Goal: Task Accomplishment & Management: Manage account settings

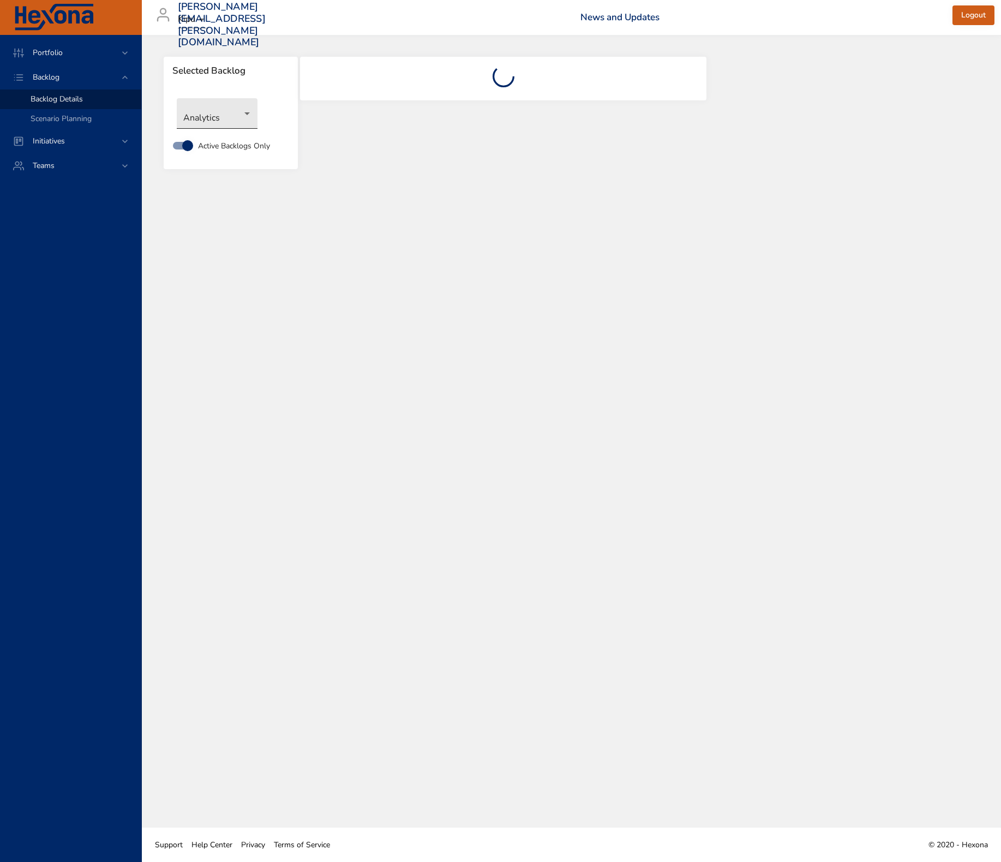
click at [219, 116] on body "Portfolio Backlog Backlog Details Scenario Planning Initiatives Teams [PERSON_N…" at bounding box center [500, 431] width 1001 height 862
click at [223, 222] on li "Integrated Billing" at bounding box center [217, 222] width 81 height 18
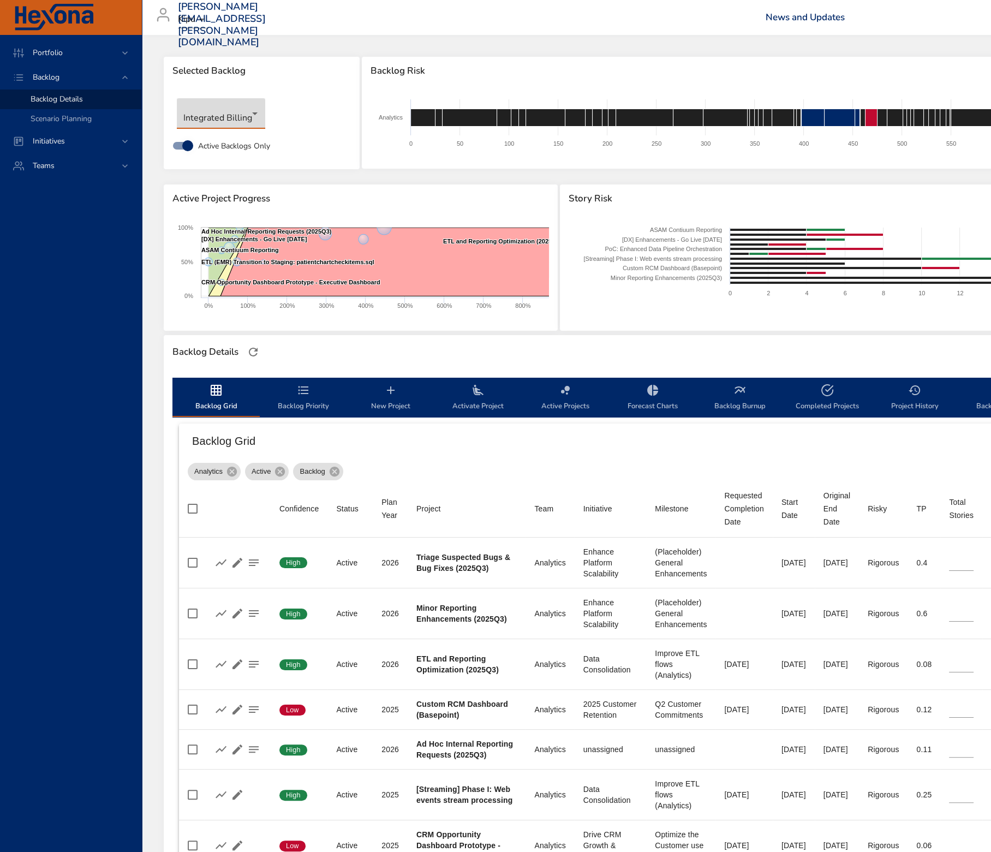
type input "*"
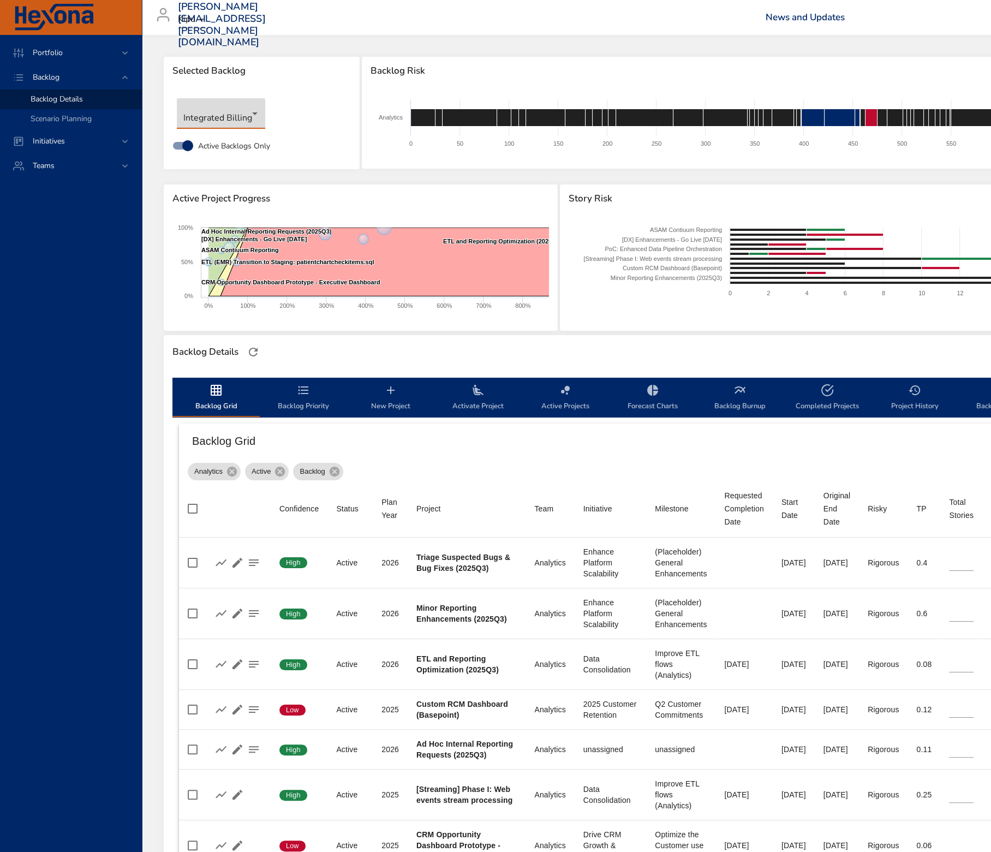
type input "*"
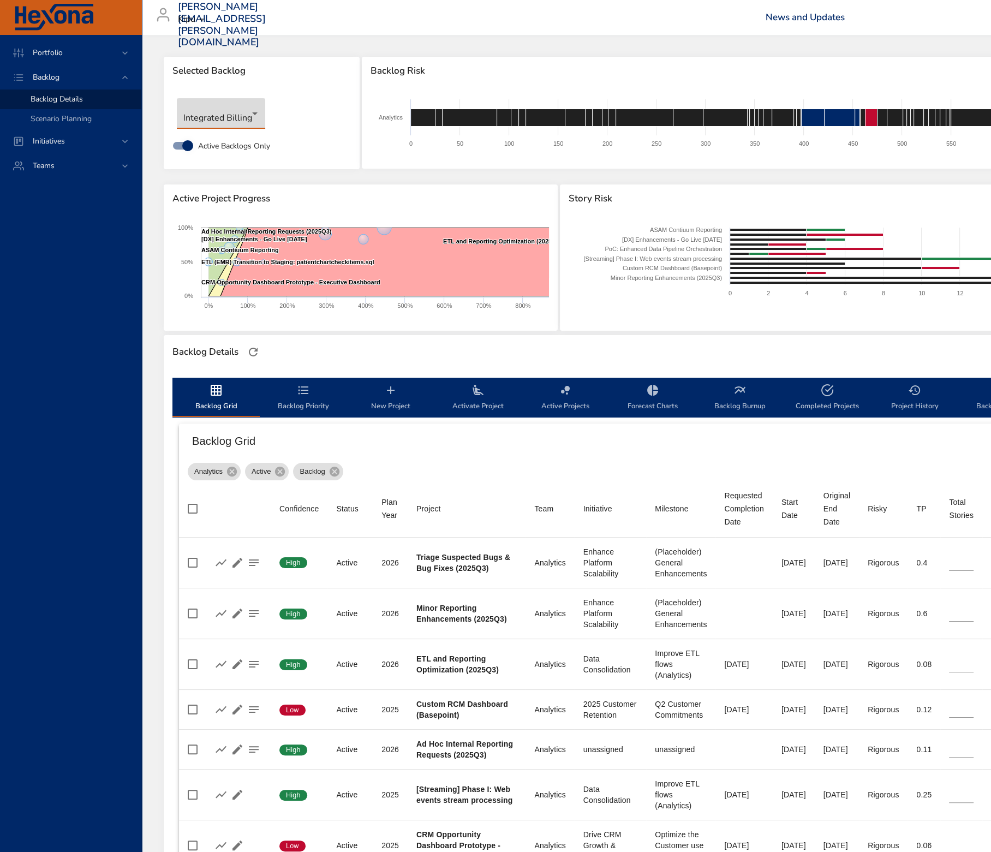
type input "**"
type input "*"
type input "**"
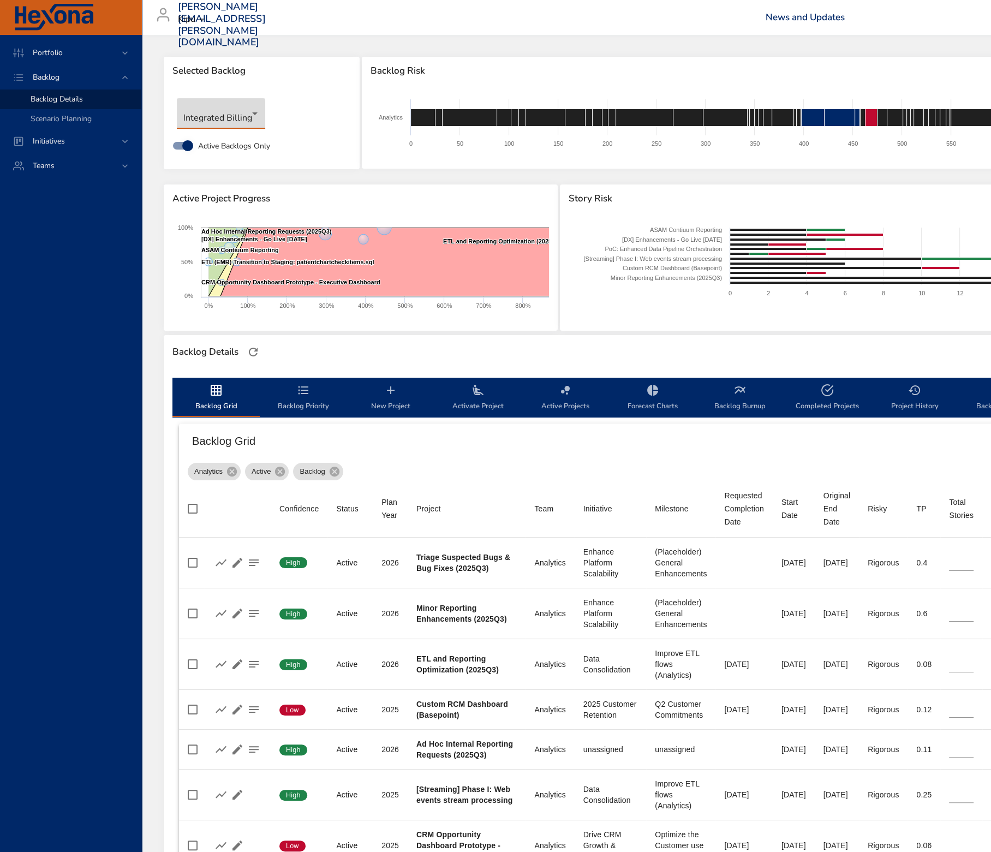
type input "*"
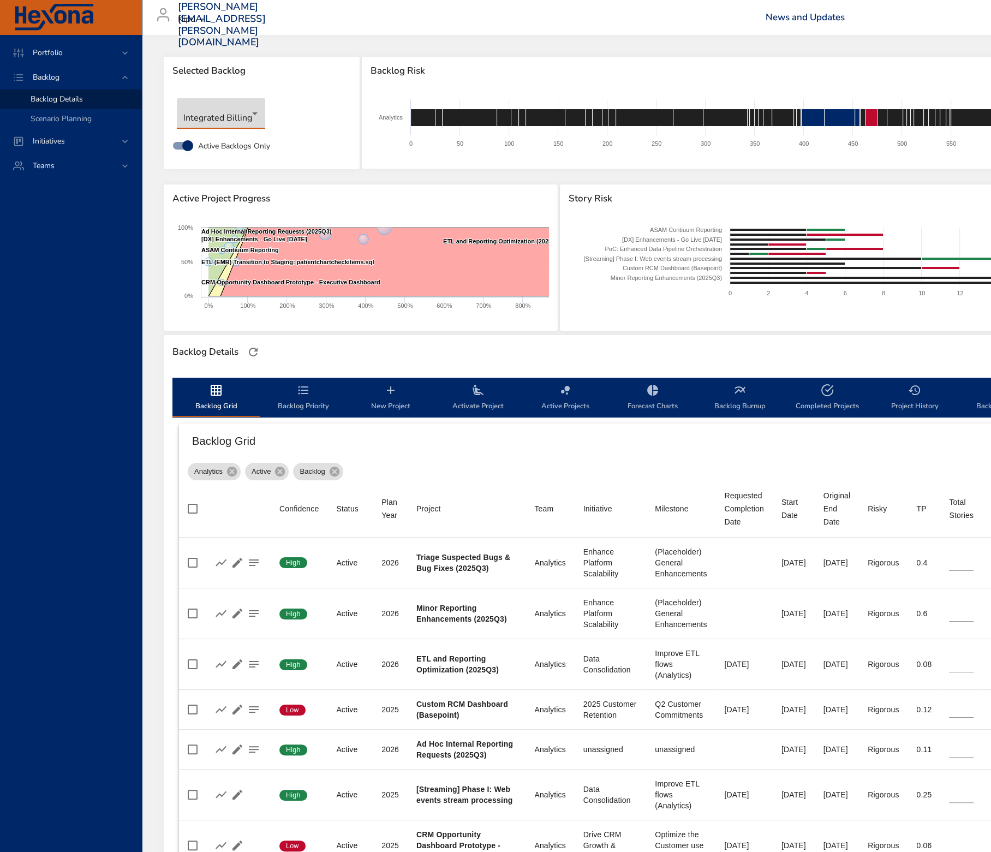
type input "*"
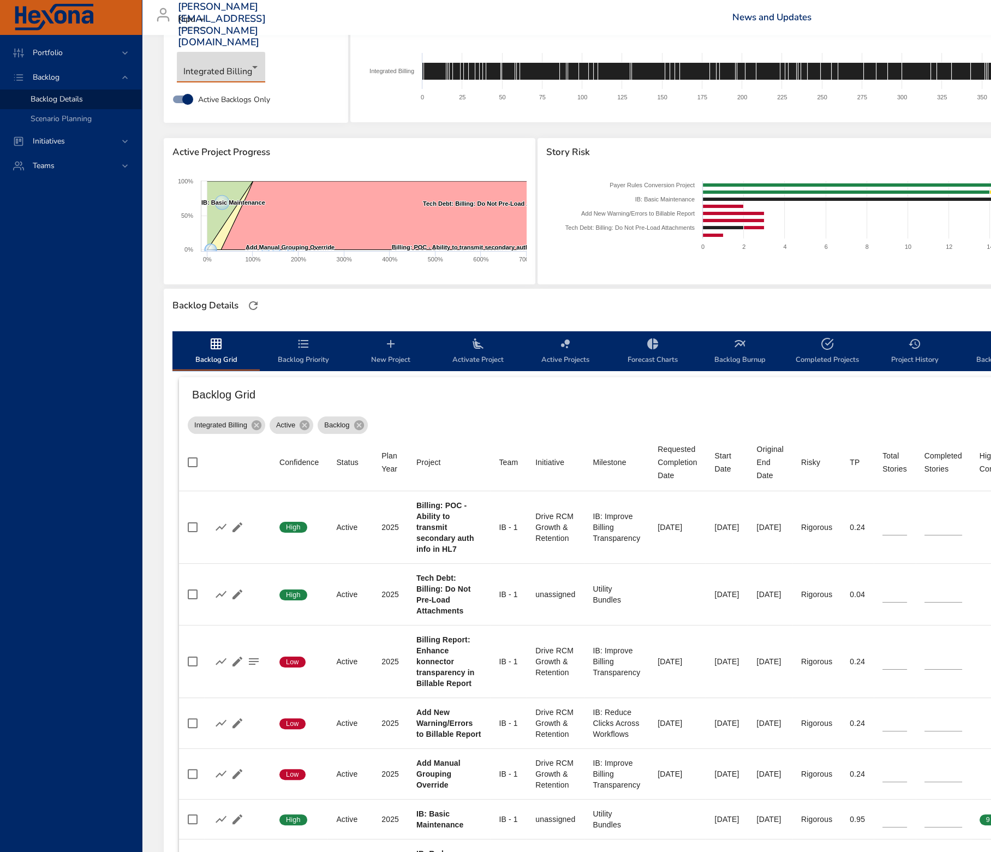
scroll to position [68, 0]
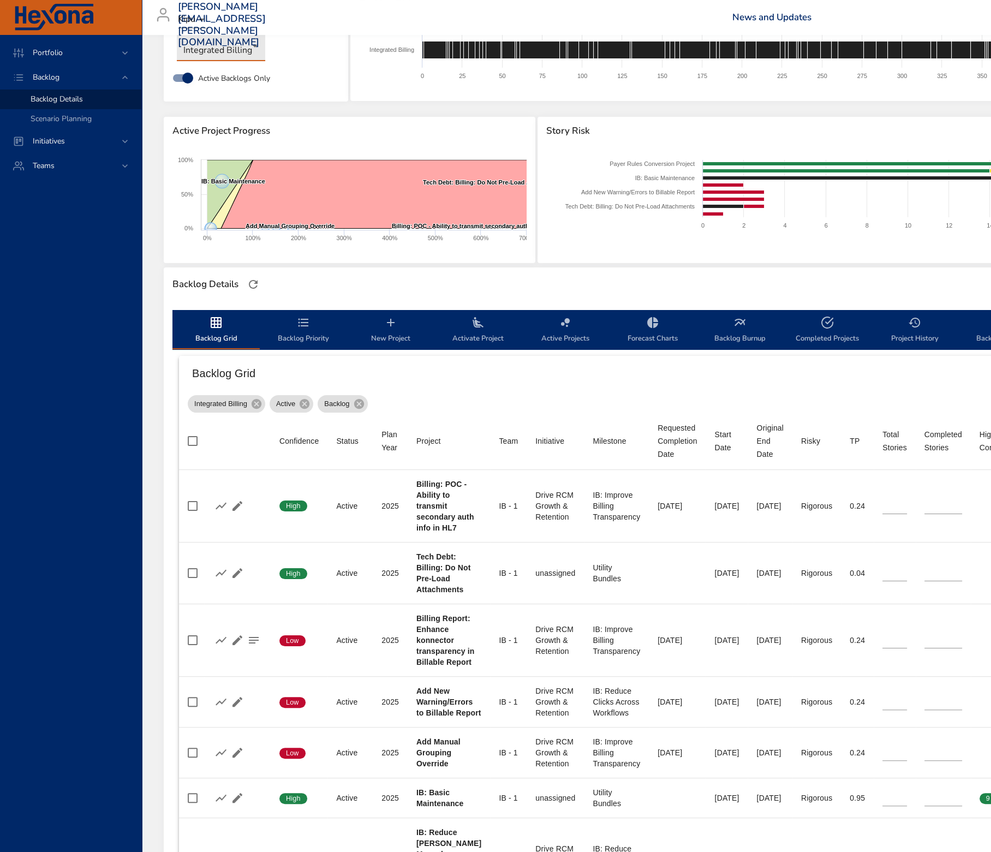
click at [407, 331] on span "New Project" at bounding box center [391, 330] width 74 height 29
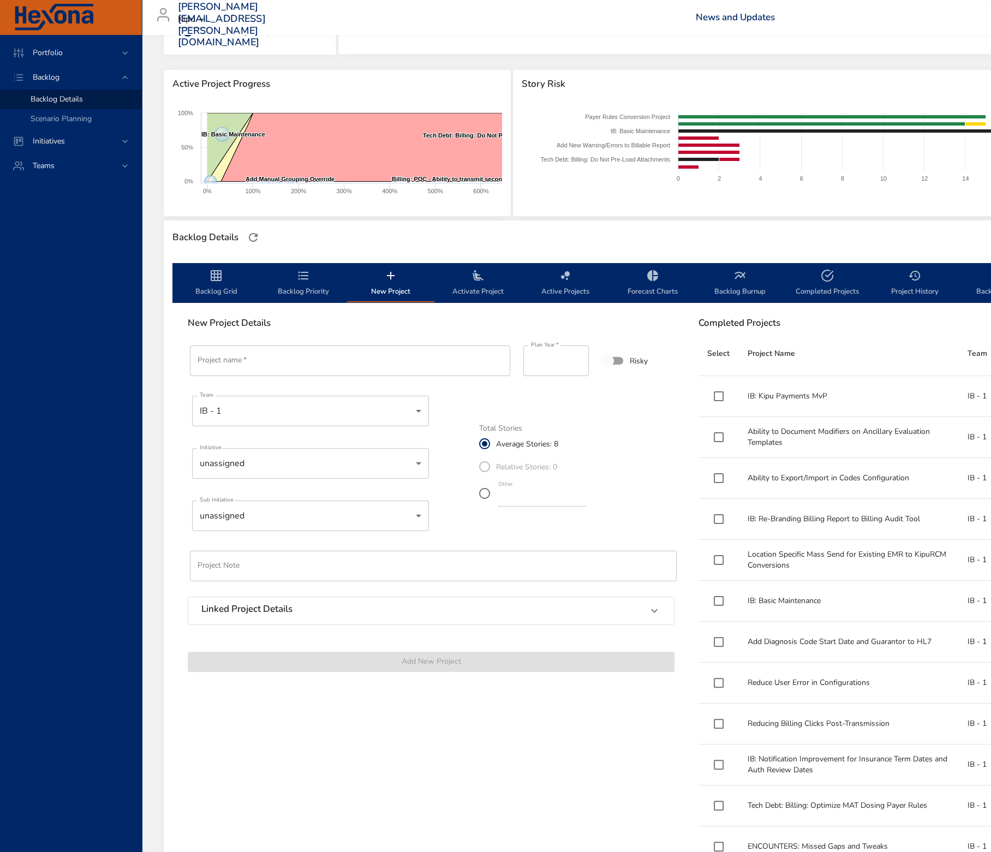
scroll to position [136, 0]
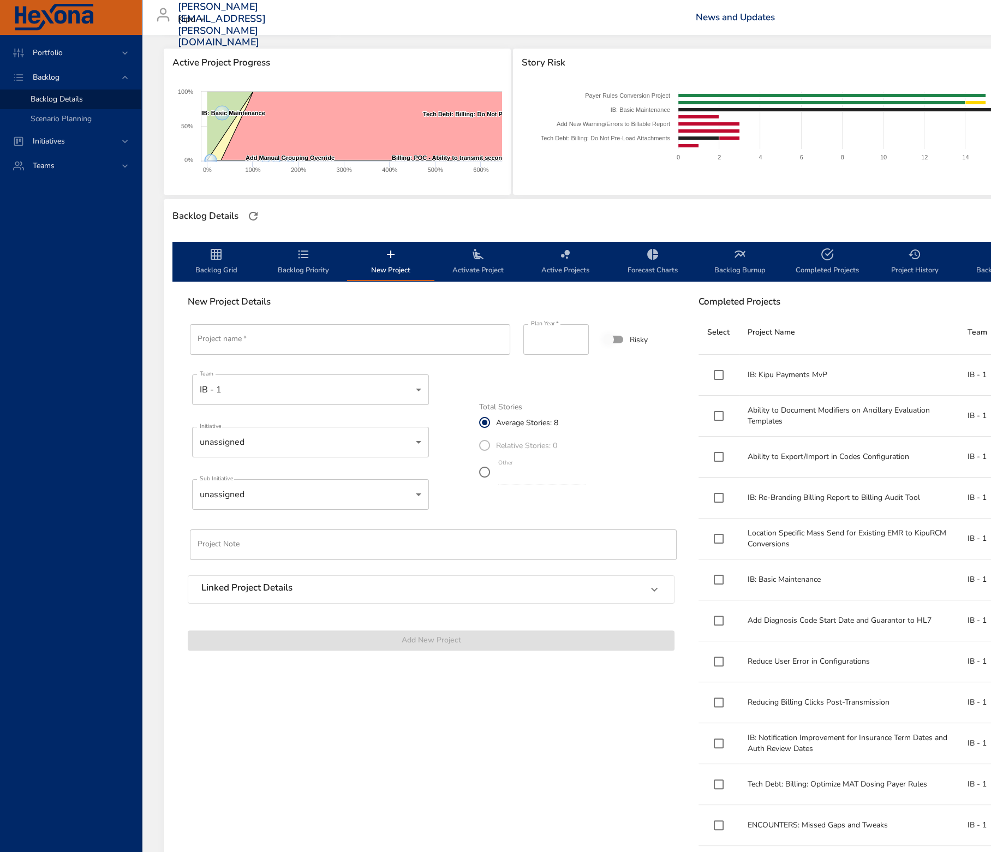
click at [315, 338] on input "Project name   *" at bounding box center [350, 339] width 320 height 31
paste input "**********"
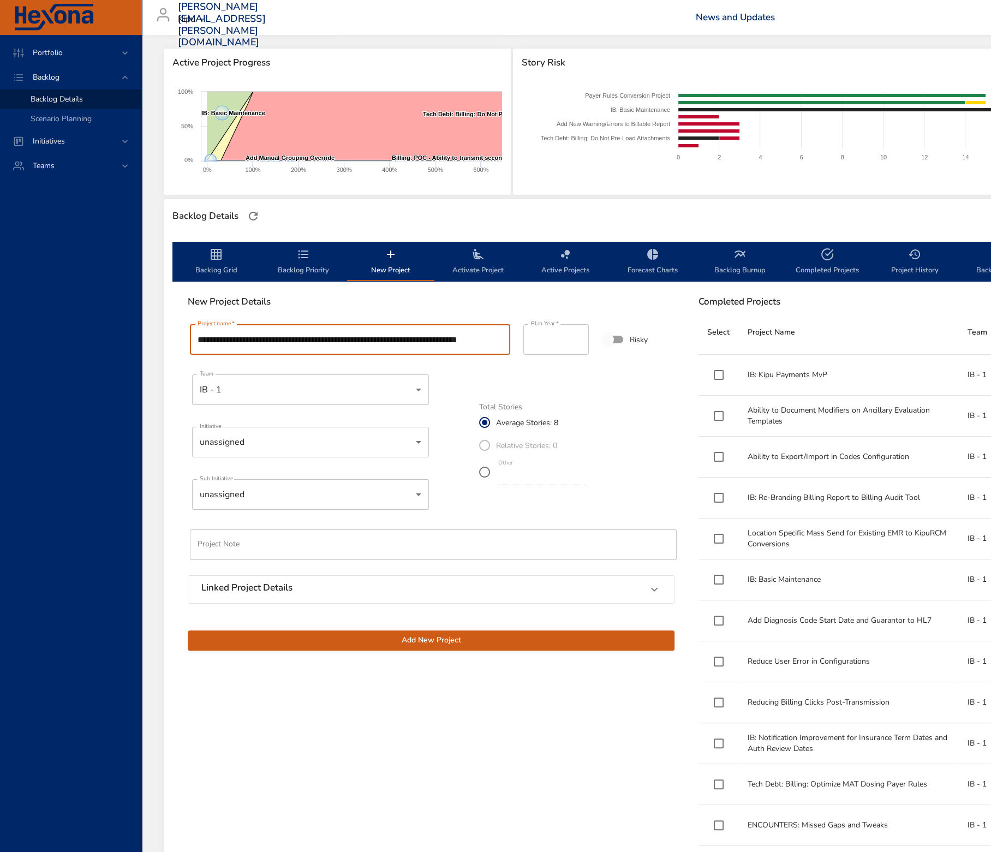
scroll to position [0, 0]
drag, startPoint x: 210, startPoint y: 342, endPoint x: 75, endPoint y: 337, distance: 135.4
type input "**********"
click at [281, 443] on body "Portfolio Backlog Backlog Details Scenario Planning Initiatives Teams [PERSON_N…" at bounding box center [495, 290] width 991 height 852
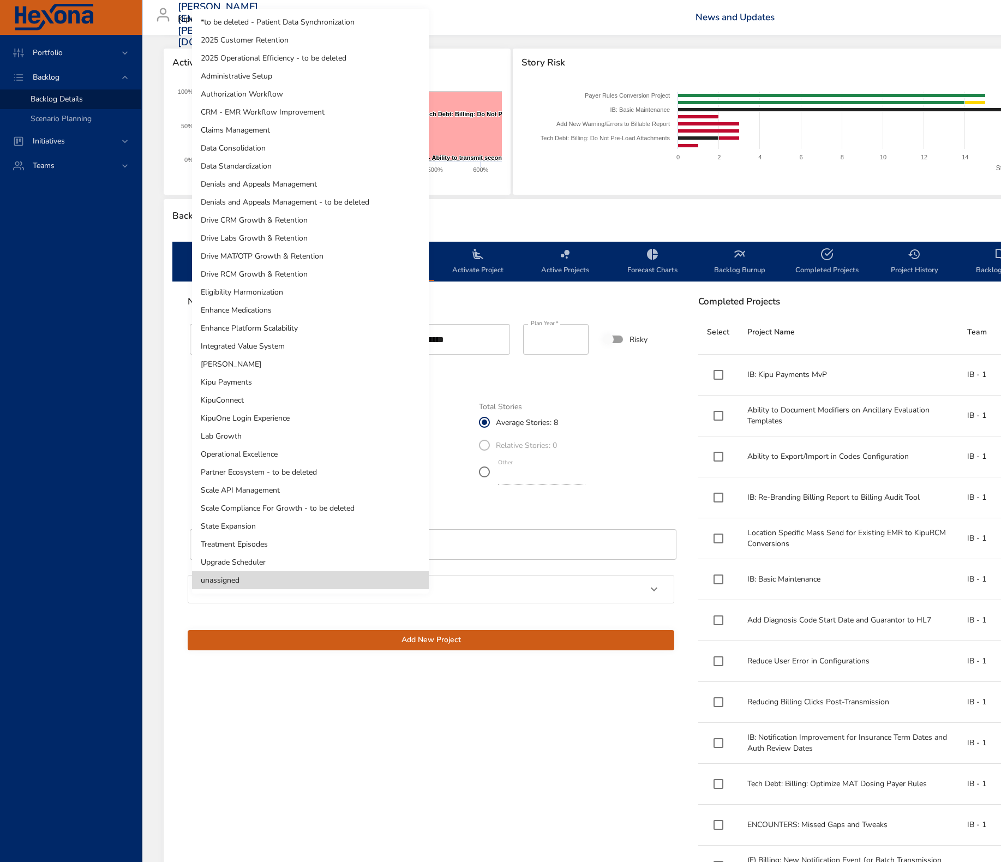
click at [482, 470] on div at bounding box center [500, 431] width 1001 height 862
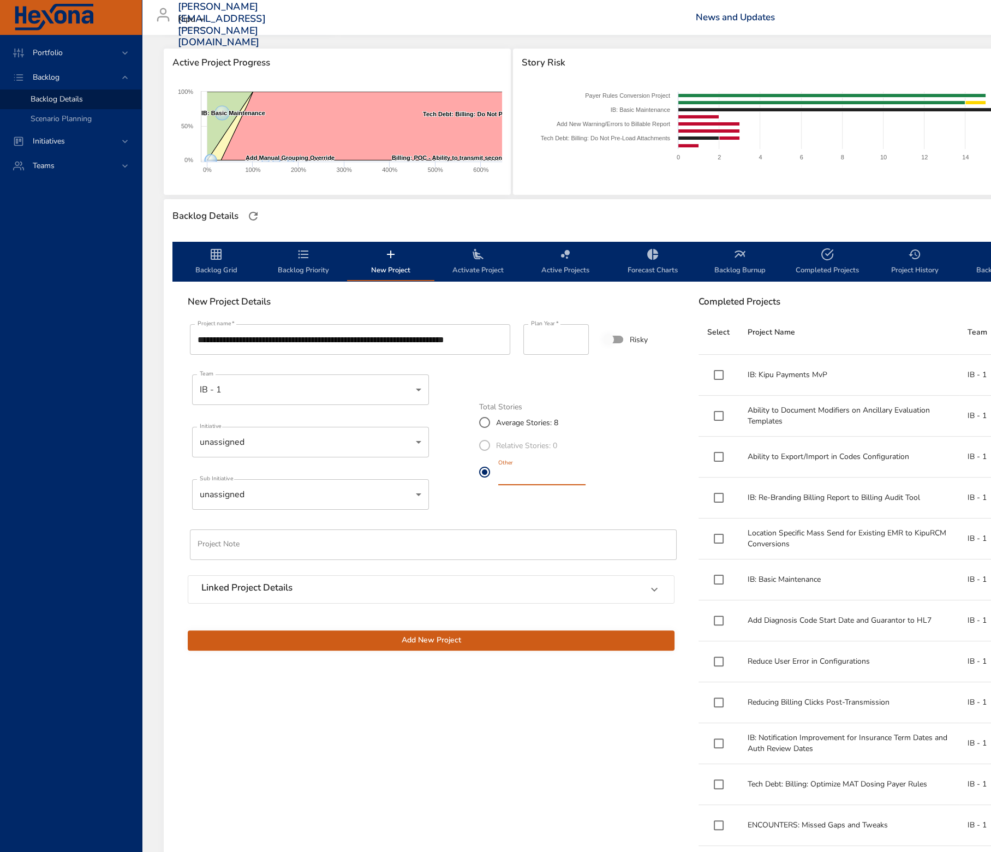
drag, startPoint x: 516, startPoint y: 471, endPoint x: 434, endPoint y: 477, distance: 82.6
click at [441, 477] on div "**********" at bounding box center [431, 486] width 500 height 342
type input "*"
click at [336, 582] on div "Linked Project Details" at bounding box center [421, 589] width 440 height 14
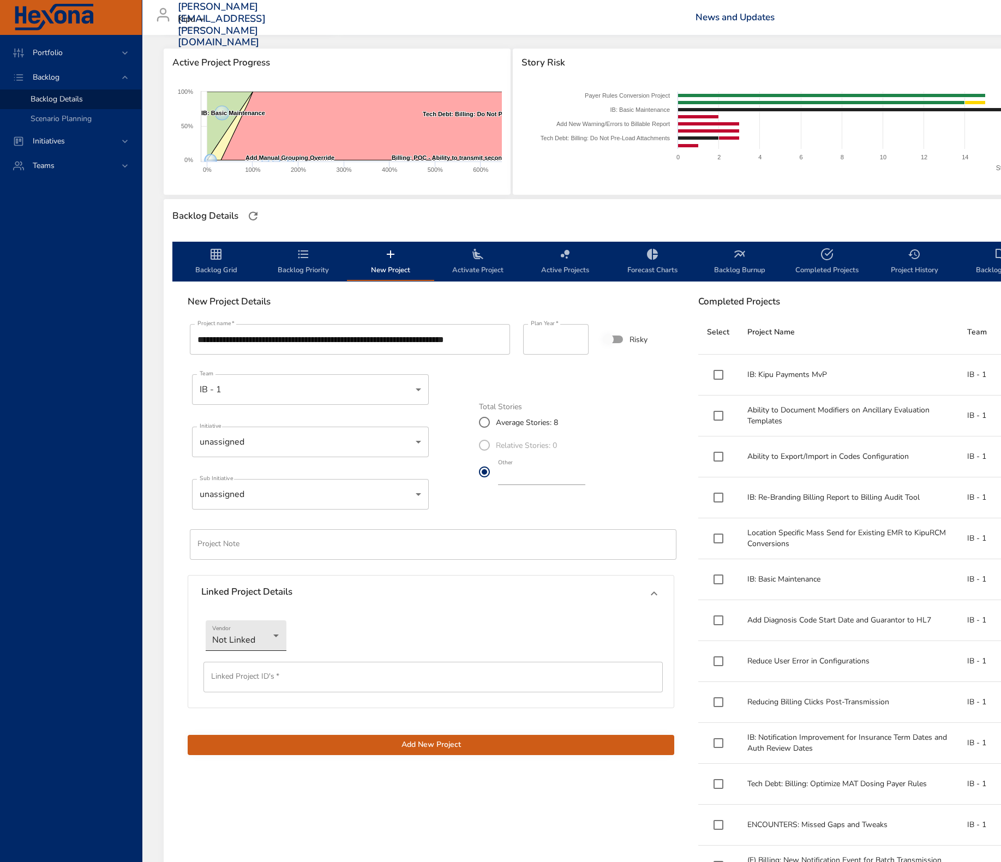
click at [247, 644] on body "Portfolio Backlog Backlog Details Scenario Planning Initiatives Teams [PERSON_N…" at bounding box center [500, 295] width 1001 height 862
click at [248, 655] on li "Jira" at bounding box center [246, 653] width 81 height 18
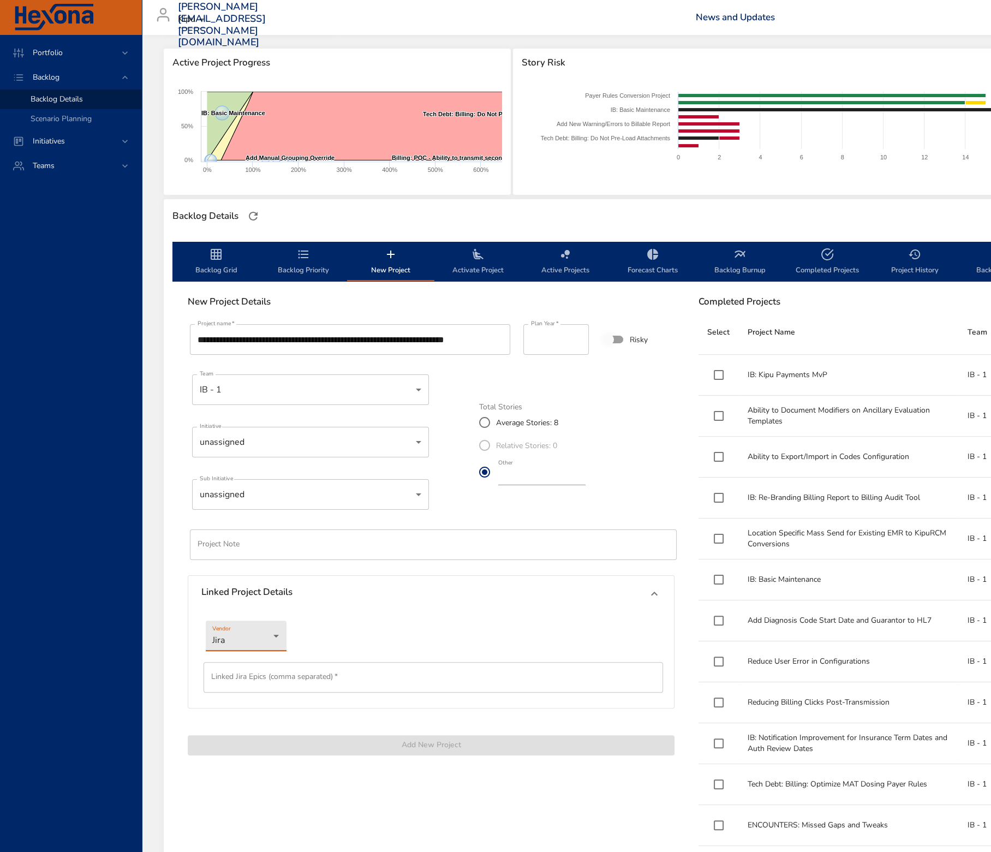
click at [254, 672] on input "text" at bounding box center [433, 677] width 459 height 31
paste input "**********"
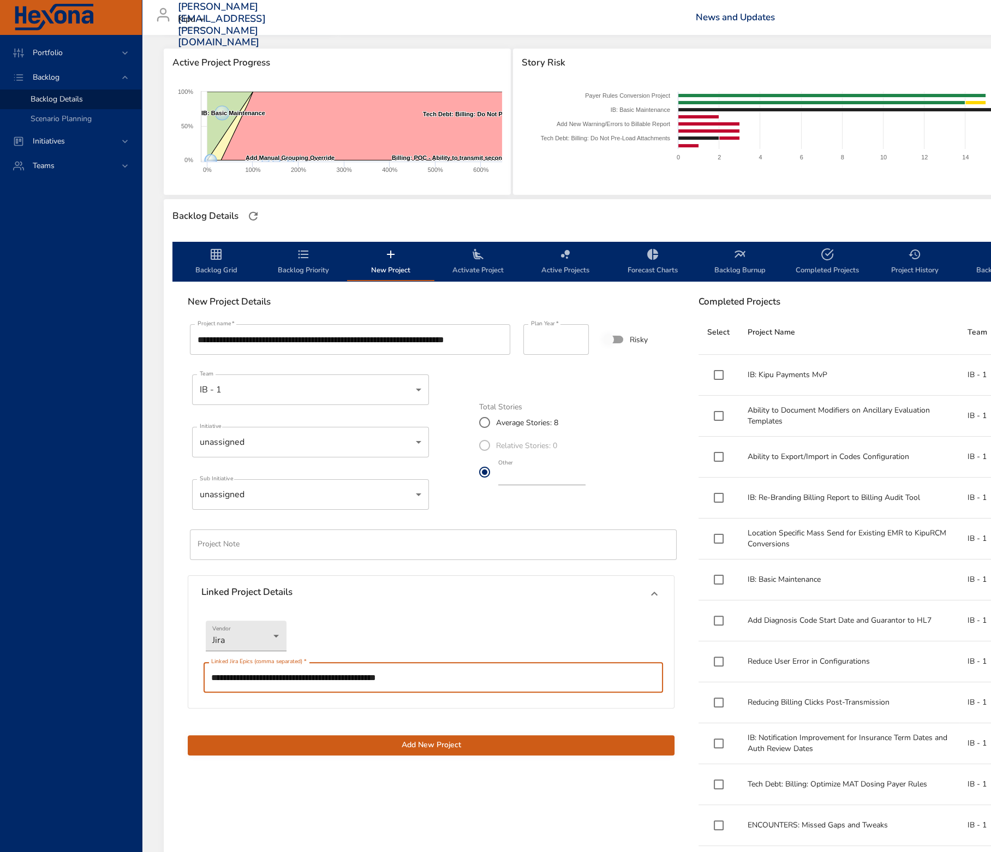
type input "**********"
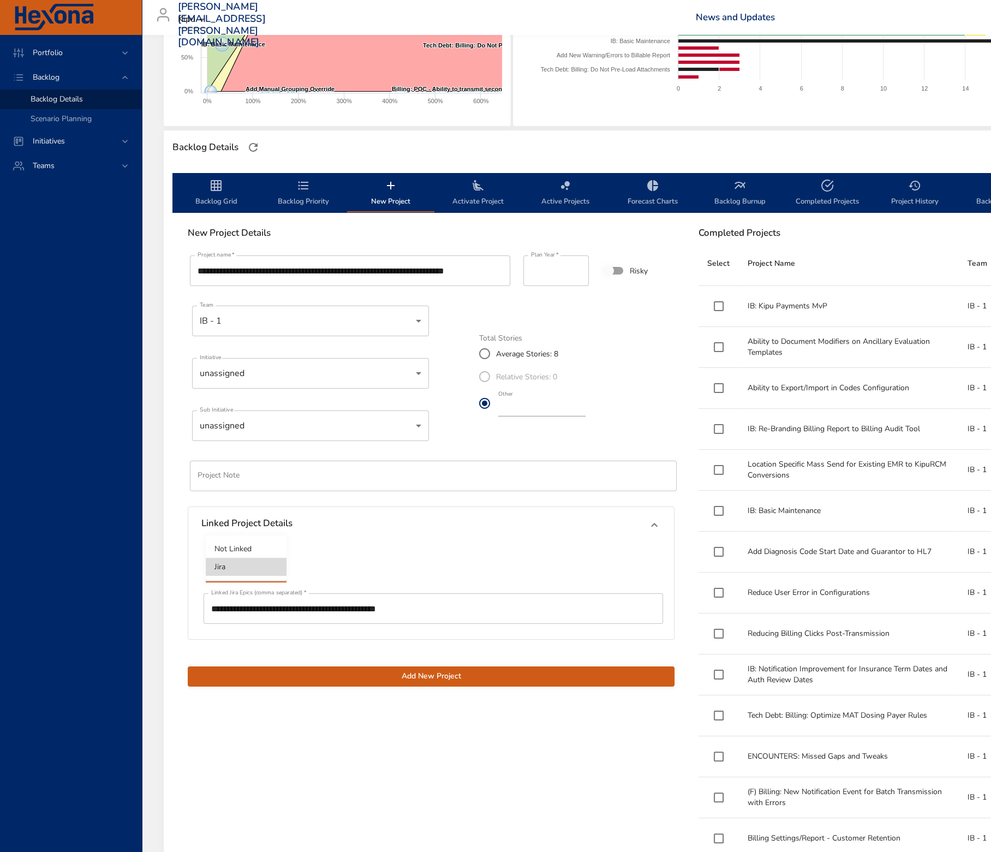
click at [273, 574] on body "Portfolio Backlog Backlog Details Scenario Planning Initiatives Teams [PERSON_N…" at bounding box center [495, 221] width 991 height 852
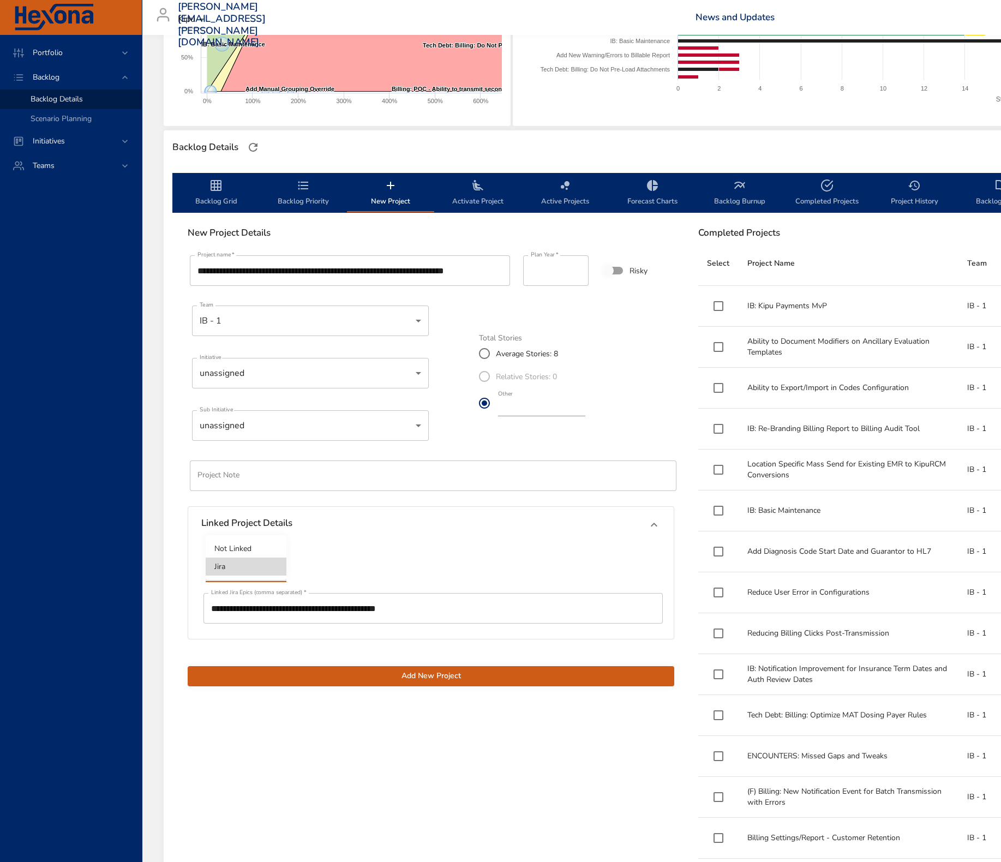
click at [258, 565] on li "Jira" at bounding box center [246, 567] width 81 height 18
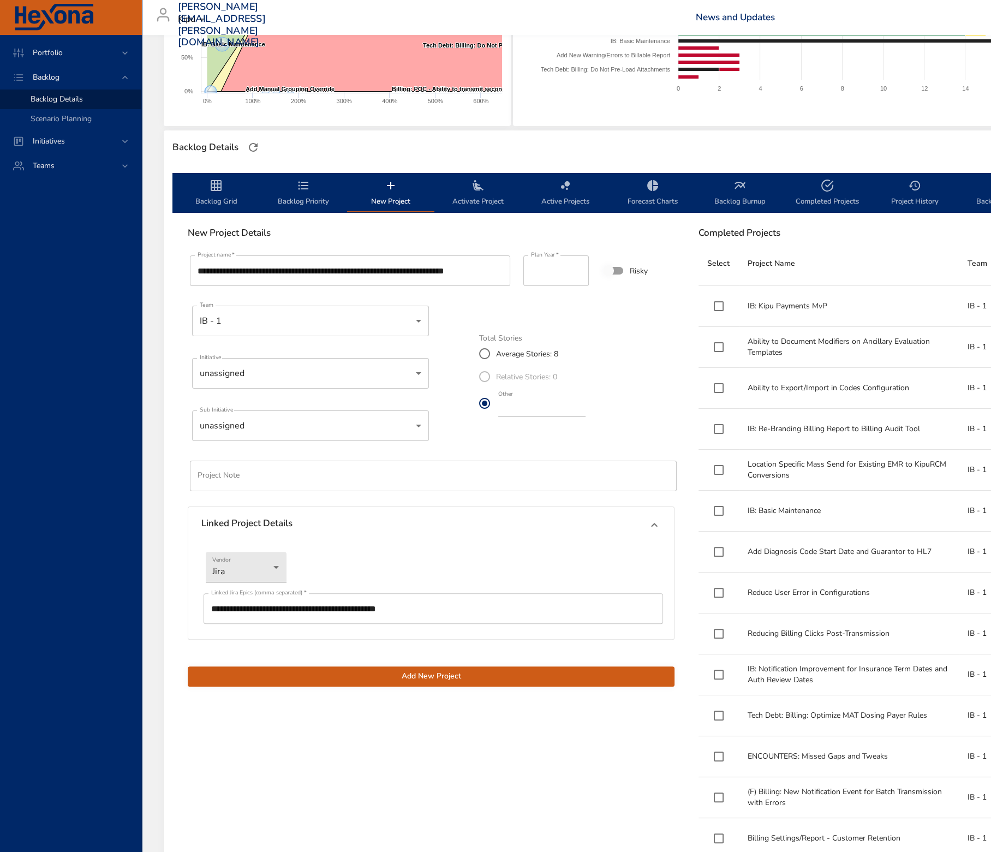
click at [482, 675] on span "Add New Project" at bounding box center [430, 677] width 469 height 14
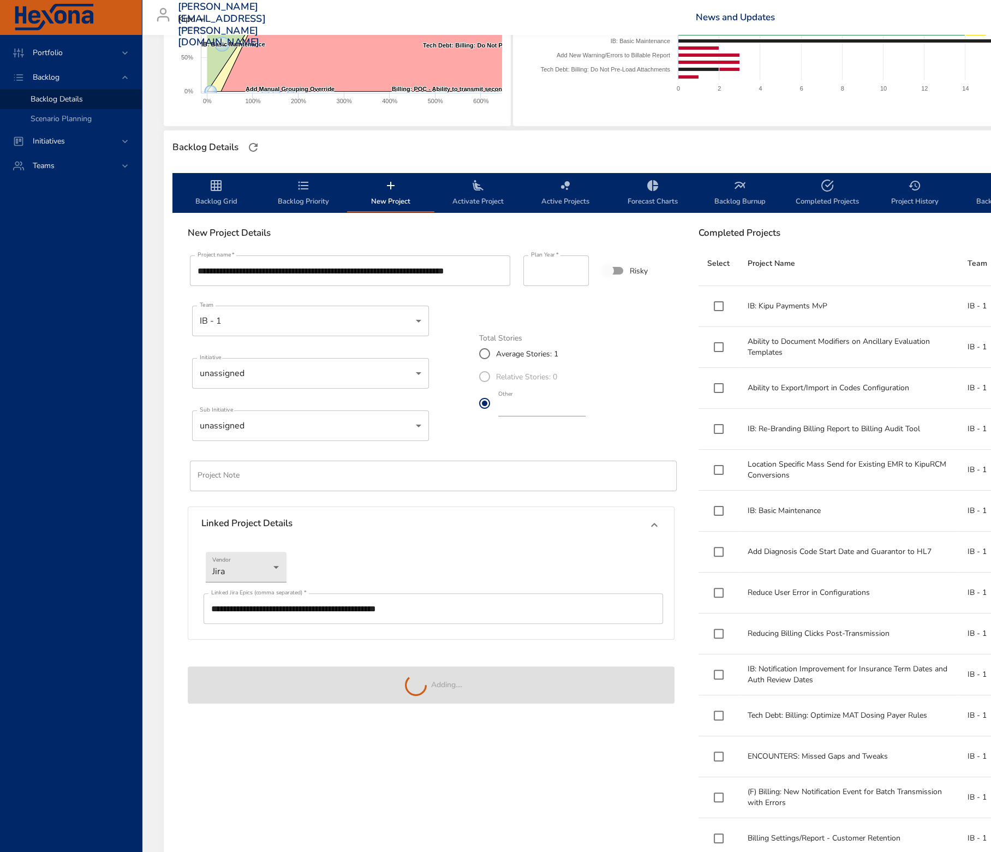
type input "*"
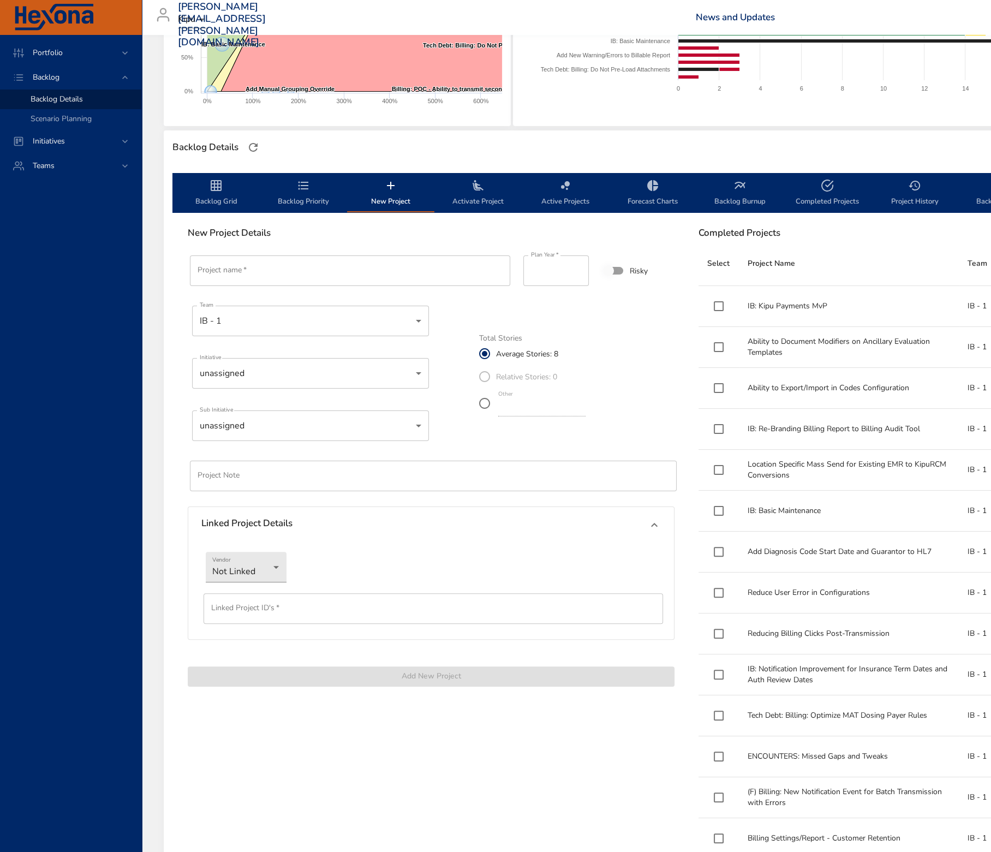
click at [477, 196] on span "Activate Project" at bounding box center [478, 193] width 74 height 29
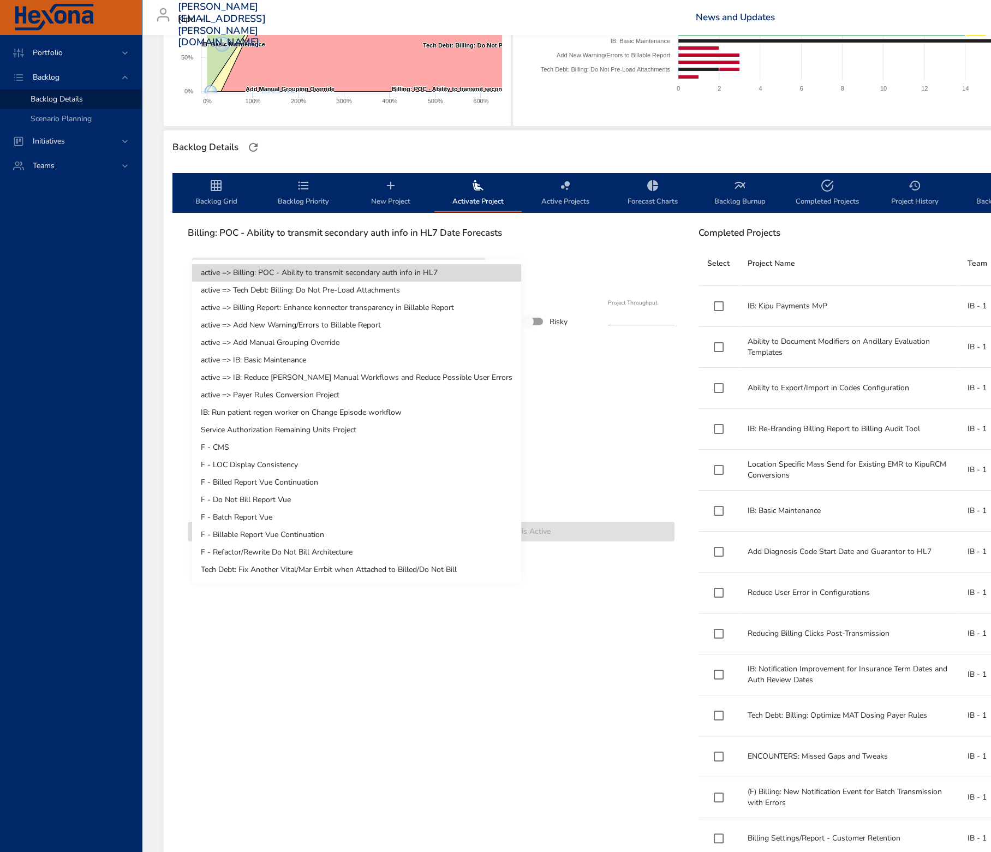
click at [348, 271] on body "Portfolio Backlog Backlog Details Scenario Planning Initiatives Teams [PERSON_N…" at bounding box center [495, 221] width 991 height 852
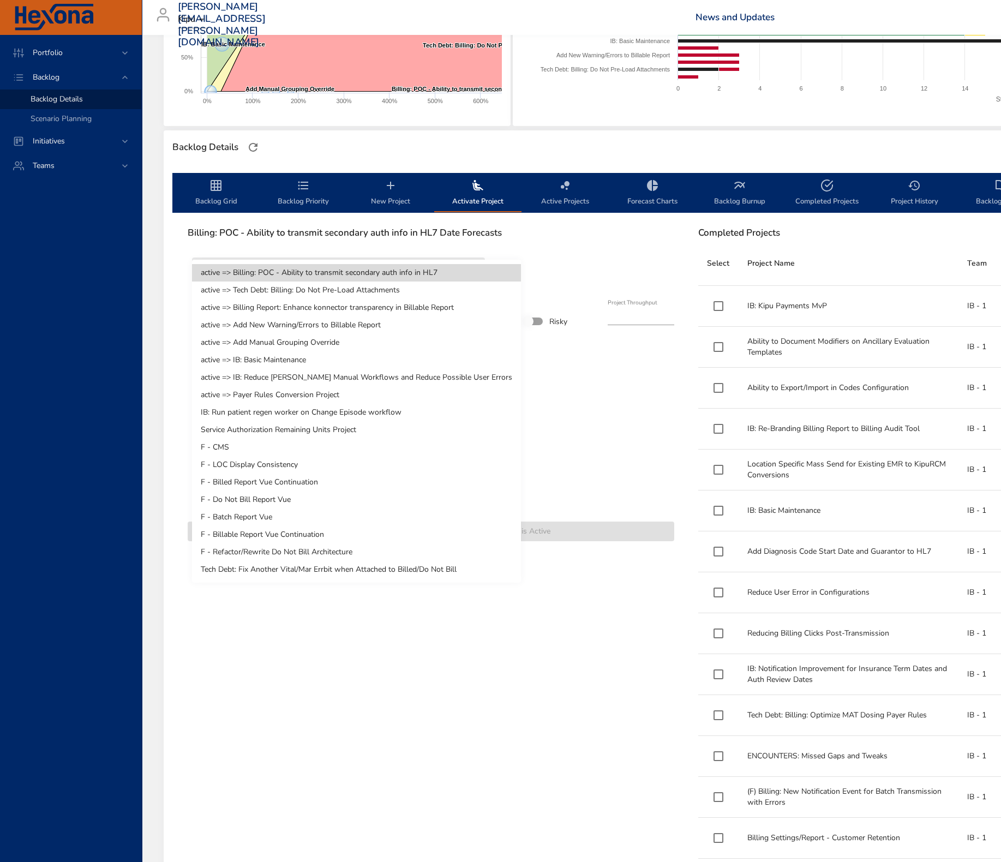
click at [249, 146] on div at bounding box center [500, 431] width 1001 height 862
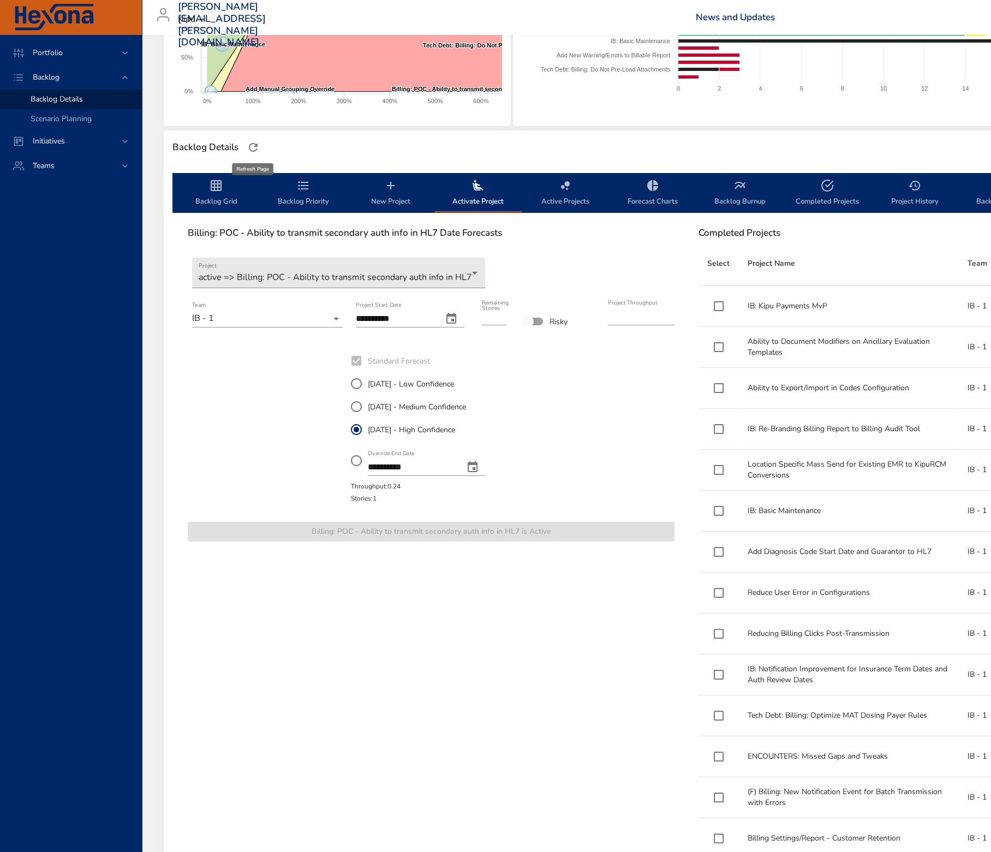
click at [254, 147] on icon "button" at bounding box center [253, 147] width 13 height 13
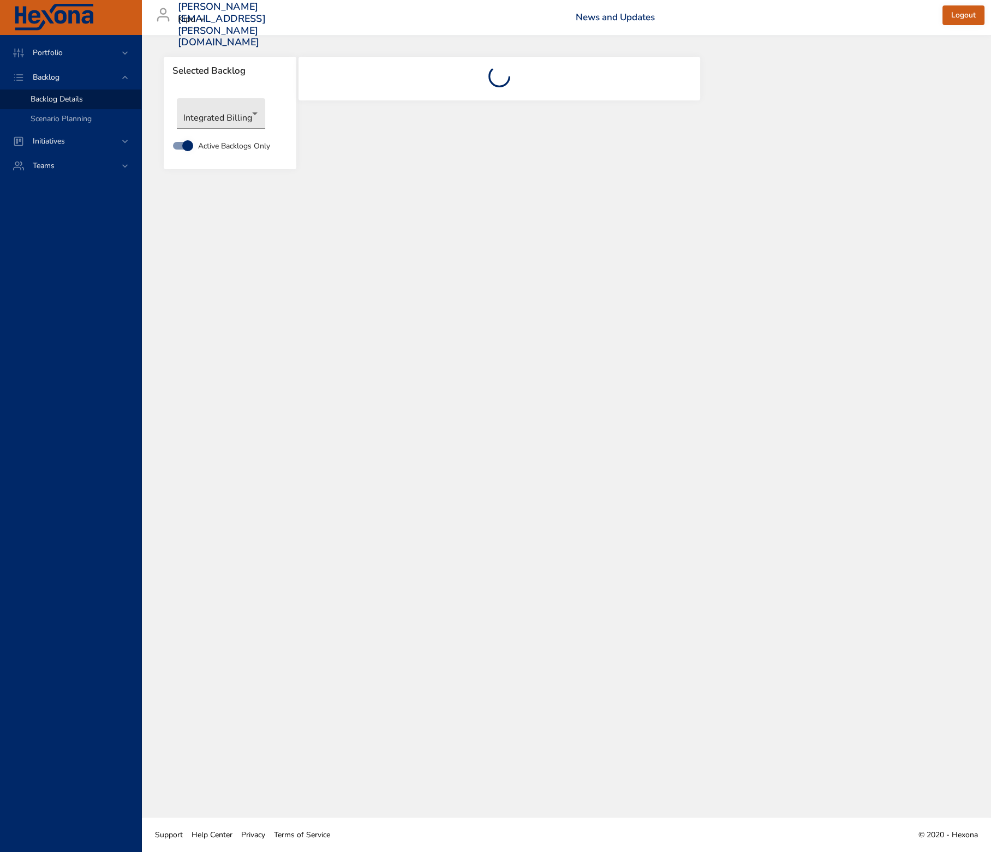
scroll to position [0, 0]
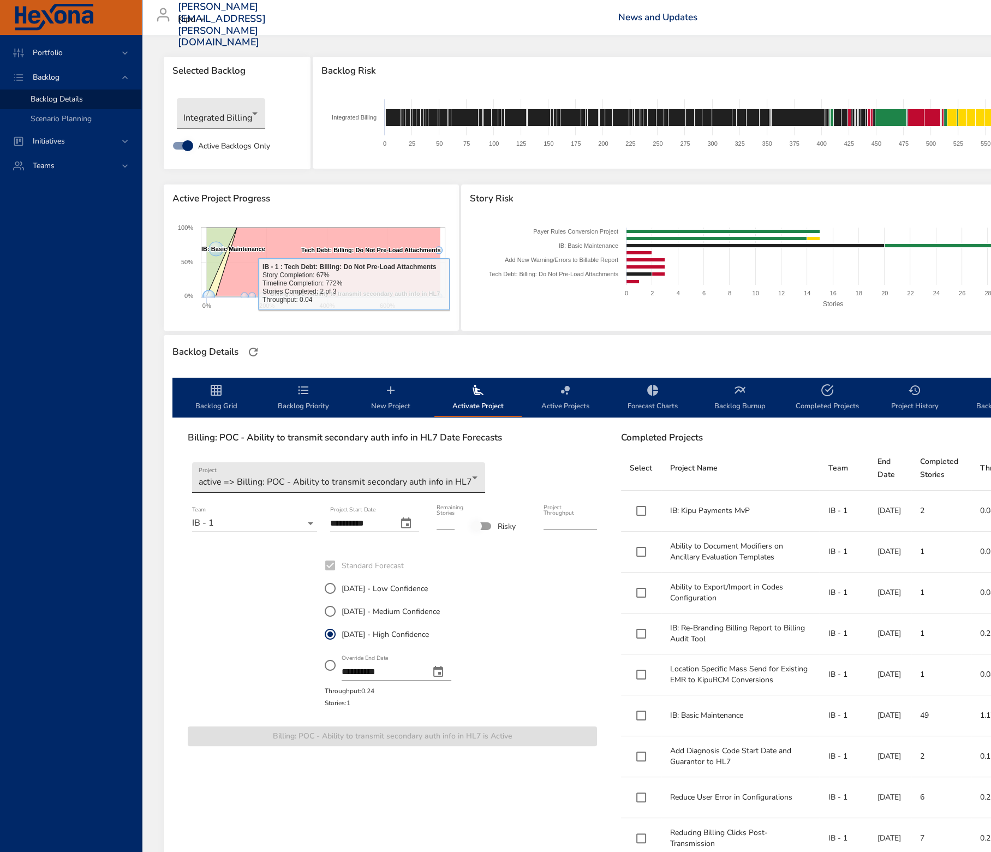
click at [278, 471] on body "Portfolio Backlog Backlog Details Scenario Planning Initiatives Teams [PERSON_N…" at bounding box center [495, 426] width 991 height 852
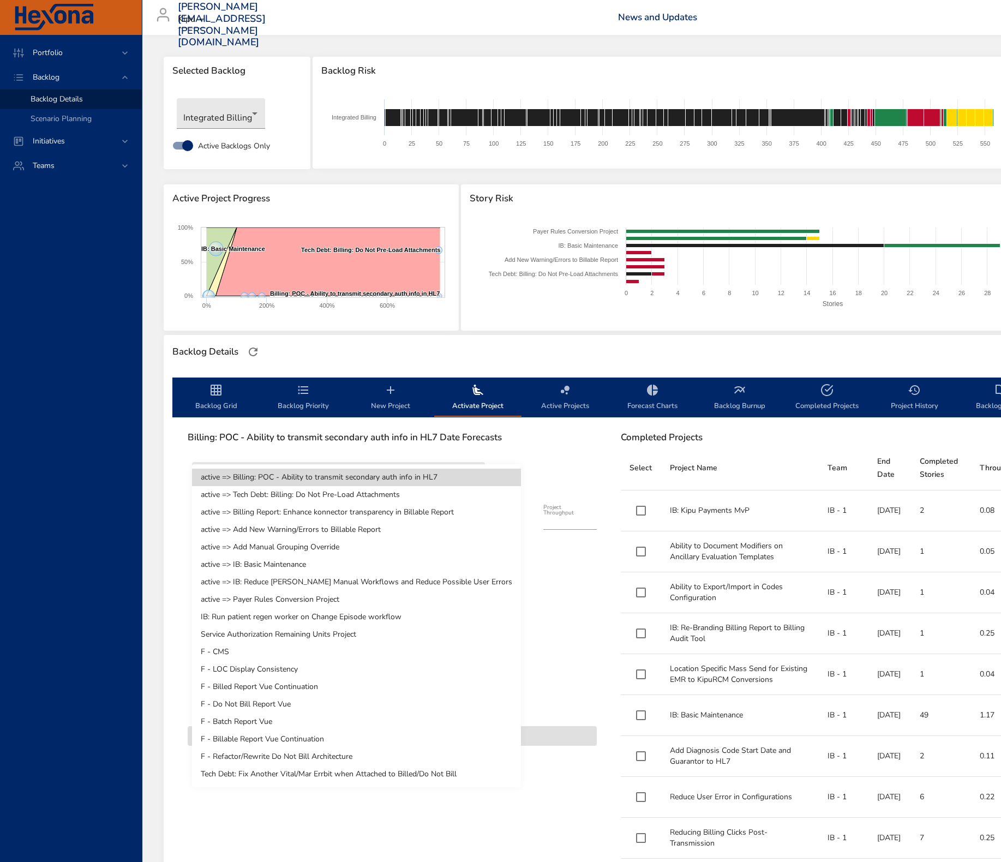
click at [350, 771] on li "Tech Debt: Fix Another Vital/Mar Errbit when Attached to Billed/Do Not Bill" at bounding box center [356, 774] width 329 height 17
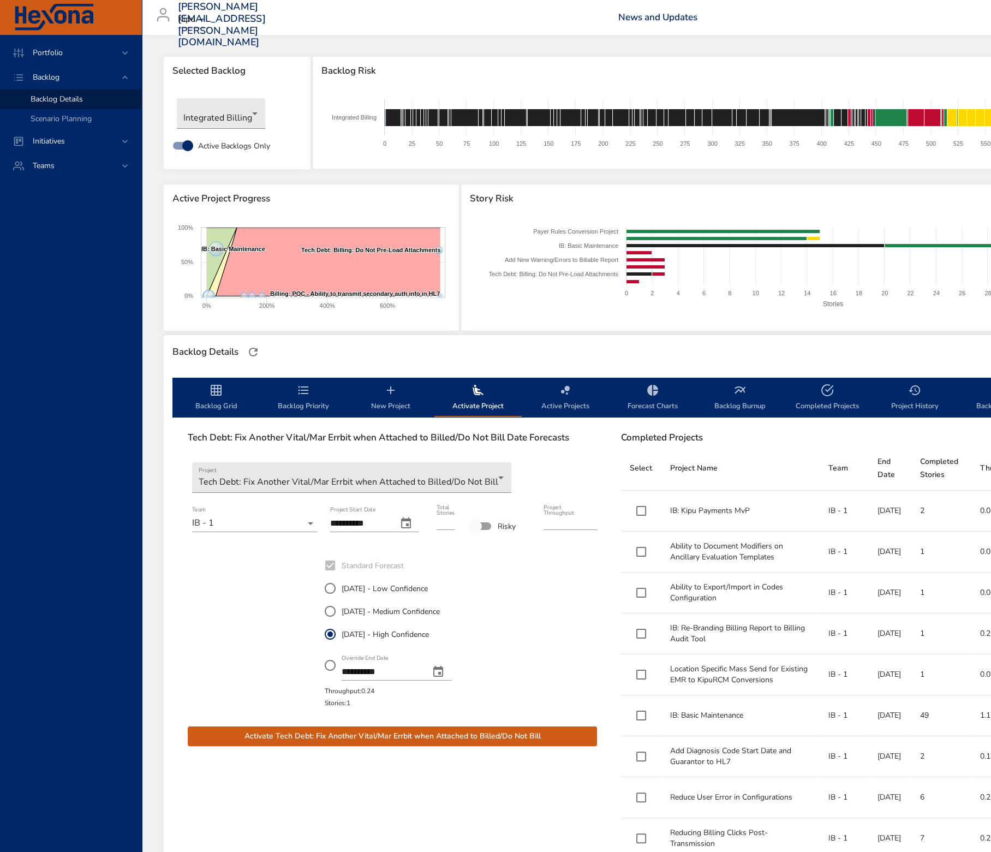
click at [470, 736] on span "Activate Tech Debt: Fix Another Vital/Mar Errbit when Attached to Billed/Do Not…" at bounding box center [392, 737] width 392 height 14
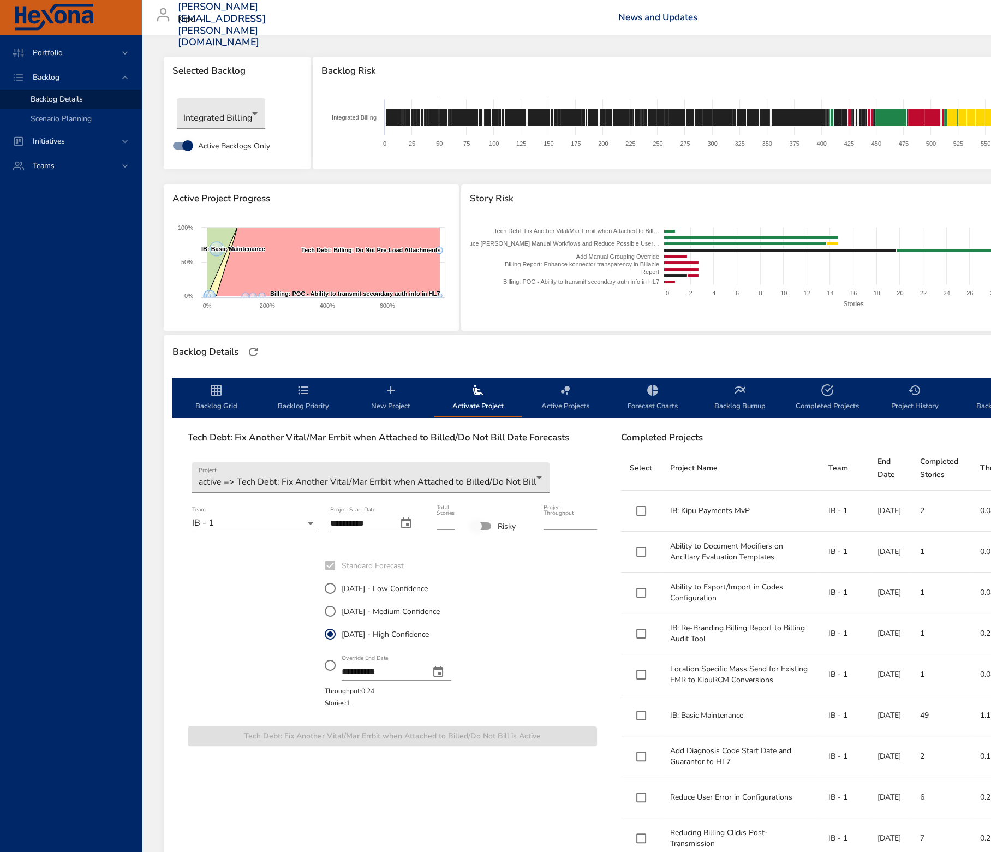
click at [301, 399] on span "Backlog Priority" at bounding box center [303, 398] width 74 height 29
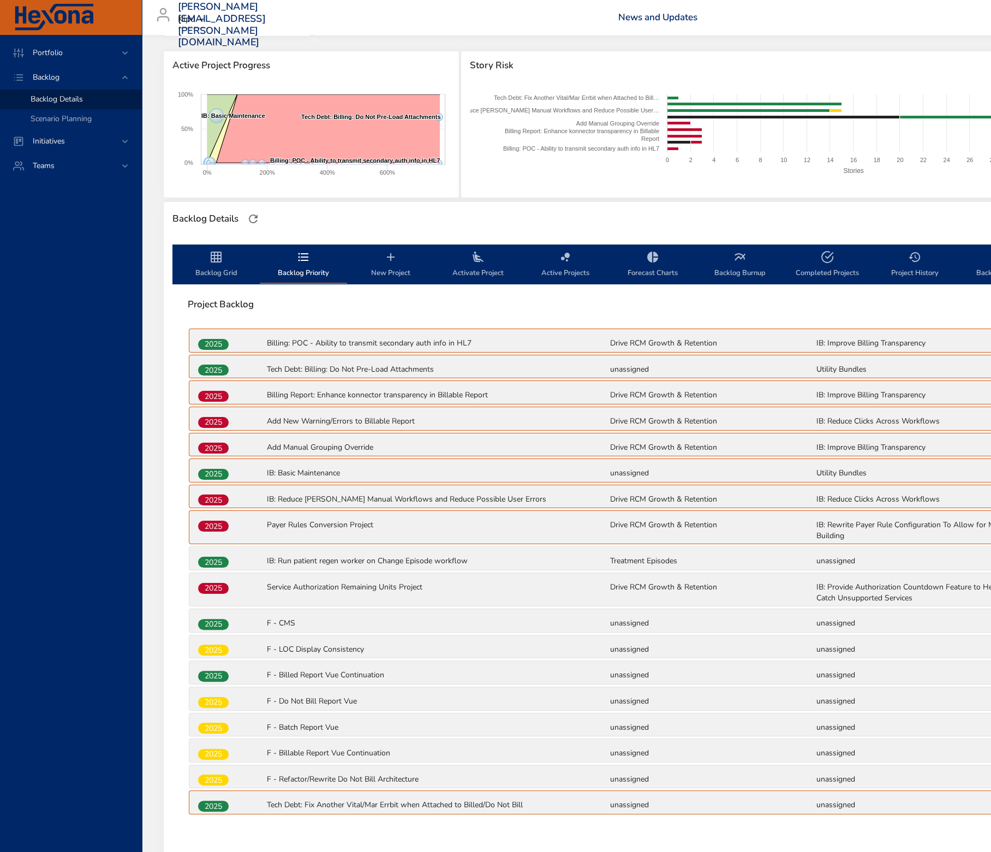
scroll to position [197, 0]
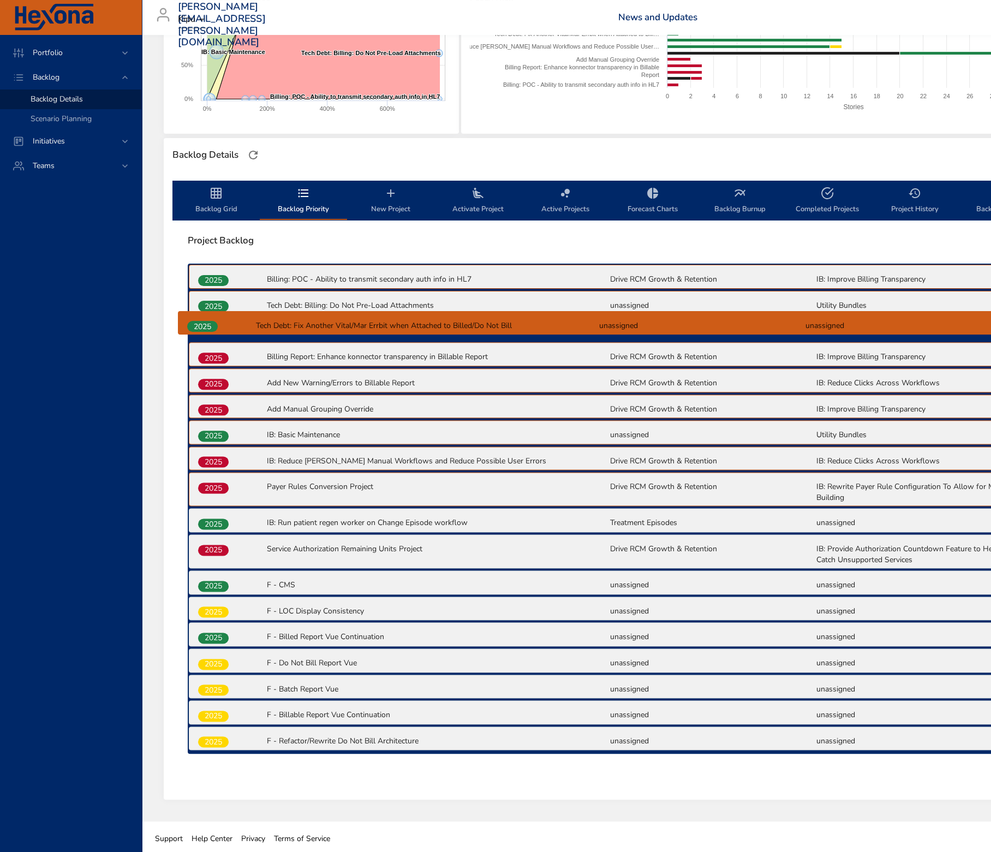
drag, startPoint x: 215, startPoint y: 739, endPoint x: 204, endPoint y: 320, distance: 418.7
click at [204, 320] on div "2025 Billing: POC - Ability to transmit secondary auth info in HL7 Drive RCM Gr…" at bounding box center [609, 508] width 843 height 489
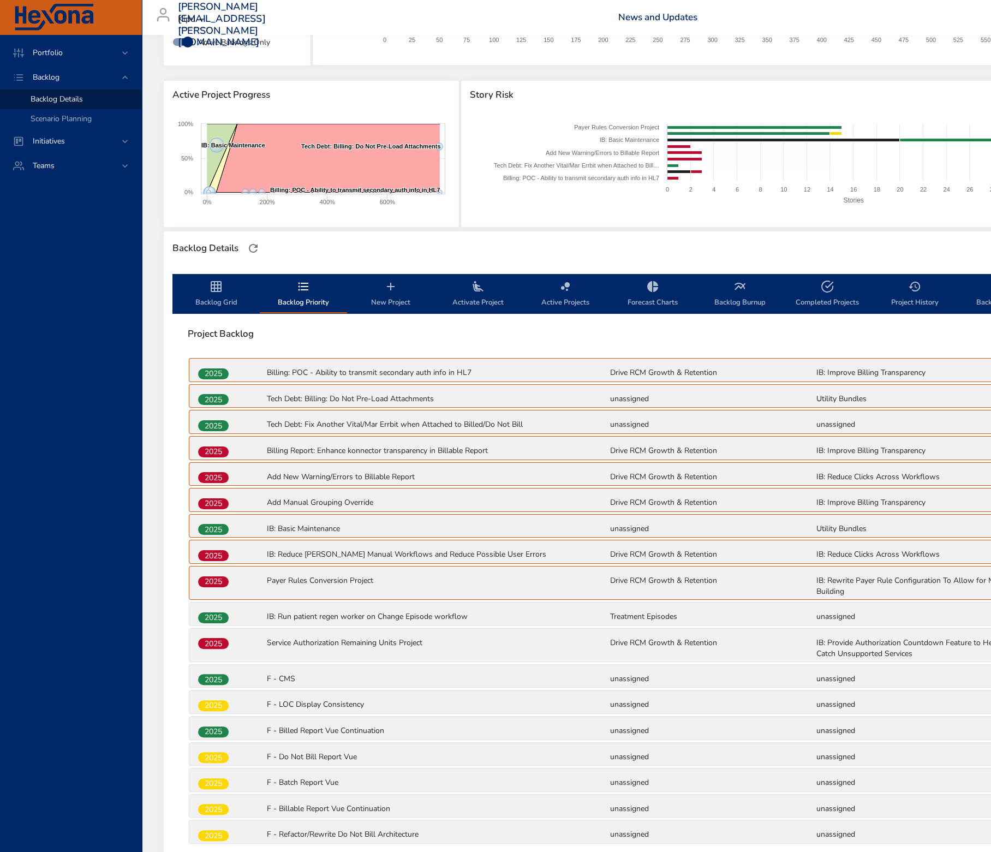
scroll to position [61, 0]
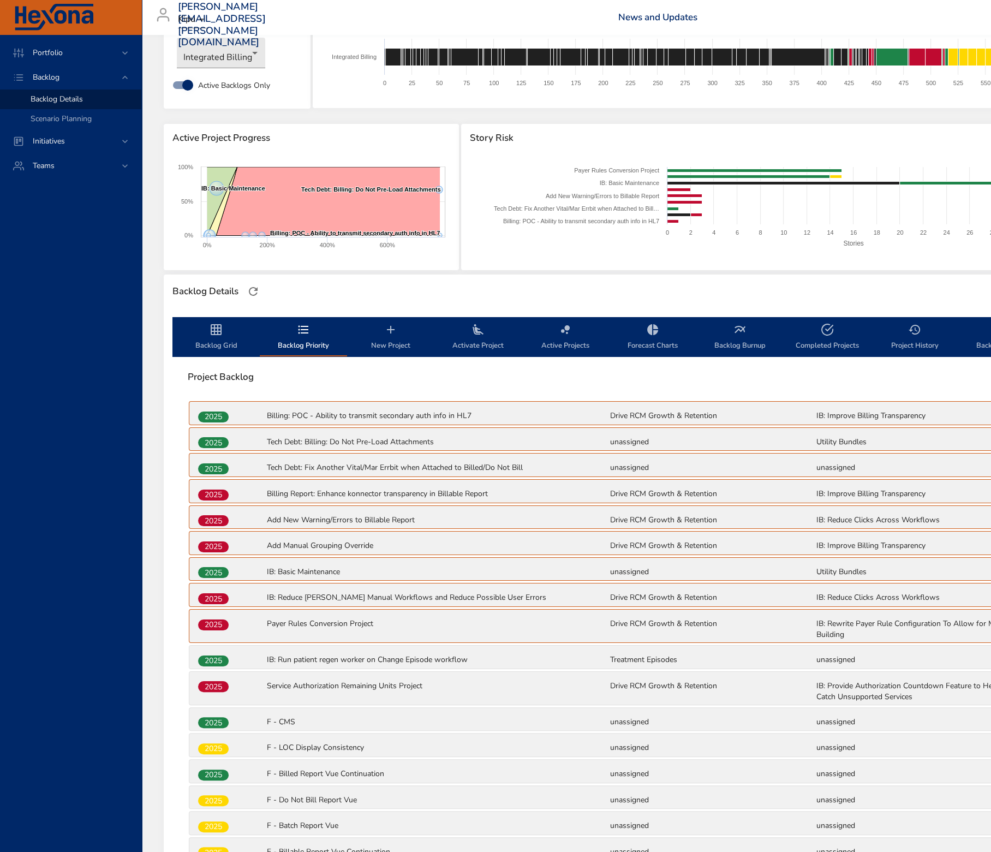
click at [552, 341] on span "Active Projects" at bounding box center [565, 337] width 74 height 29
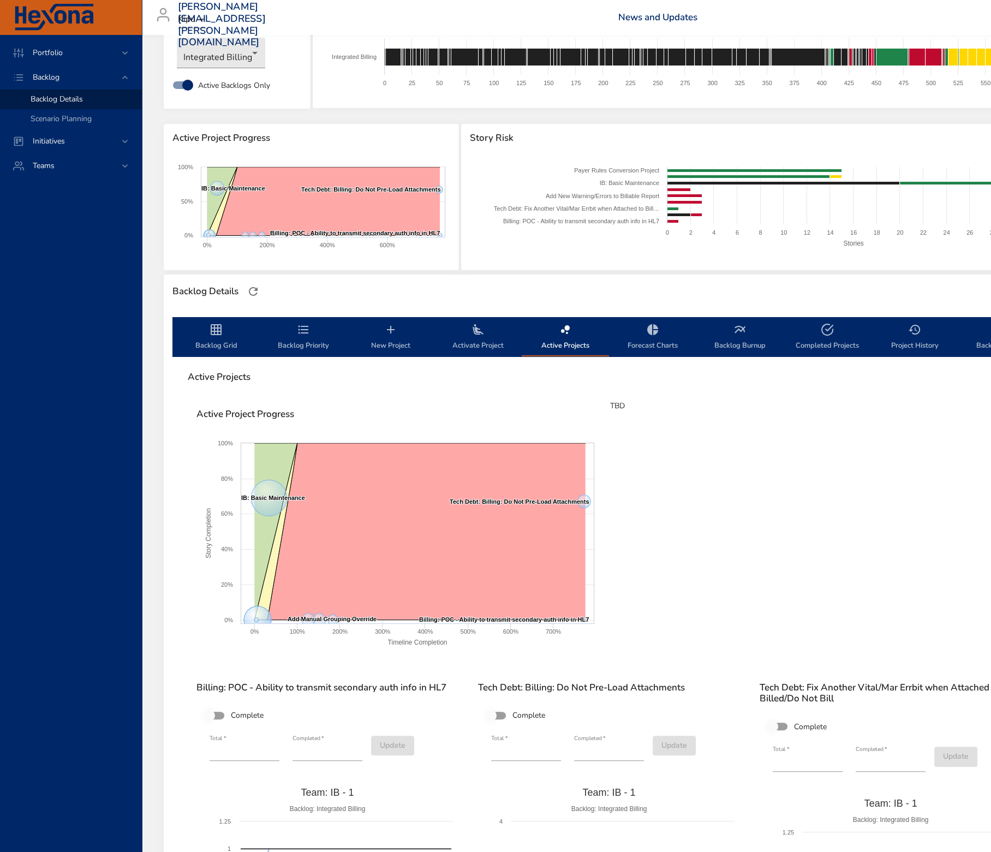
click at [480, 337] on span "Activate Project" at bounding box center [478, 337] width 74 height 29
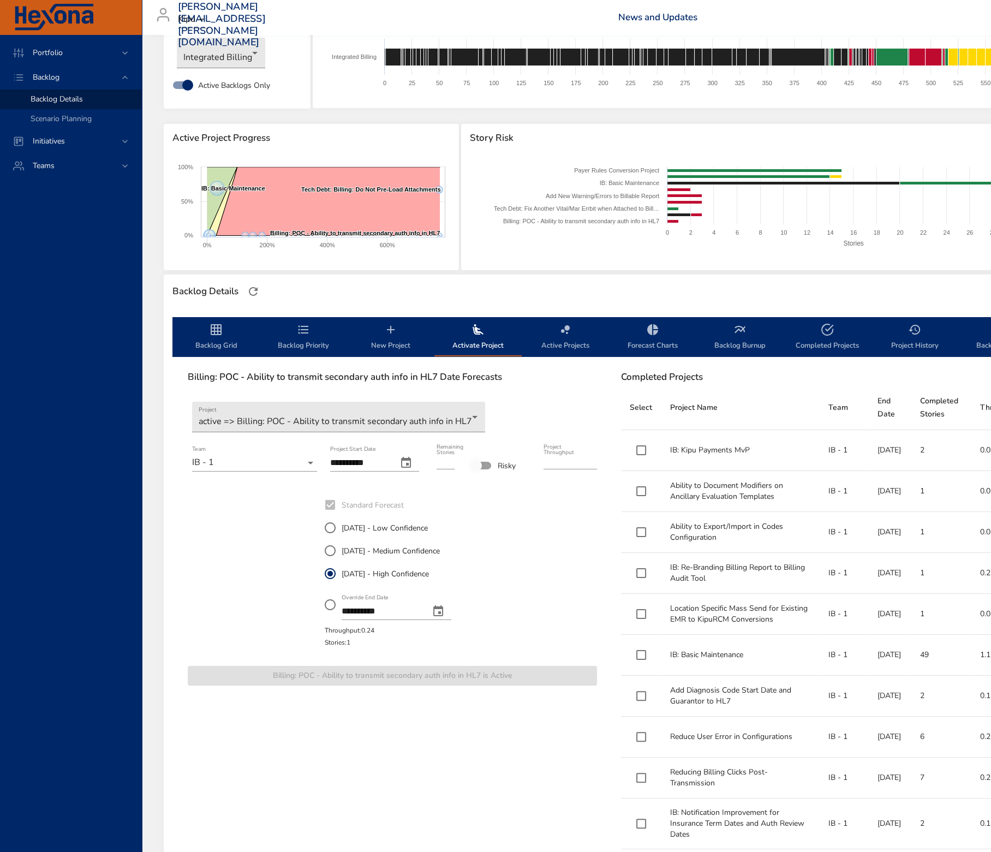
click at [406, 343] on span "New Project" at bounding box center [391, 337] width 74 height 29
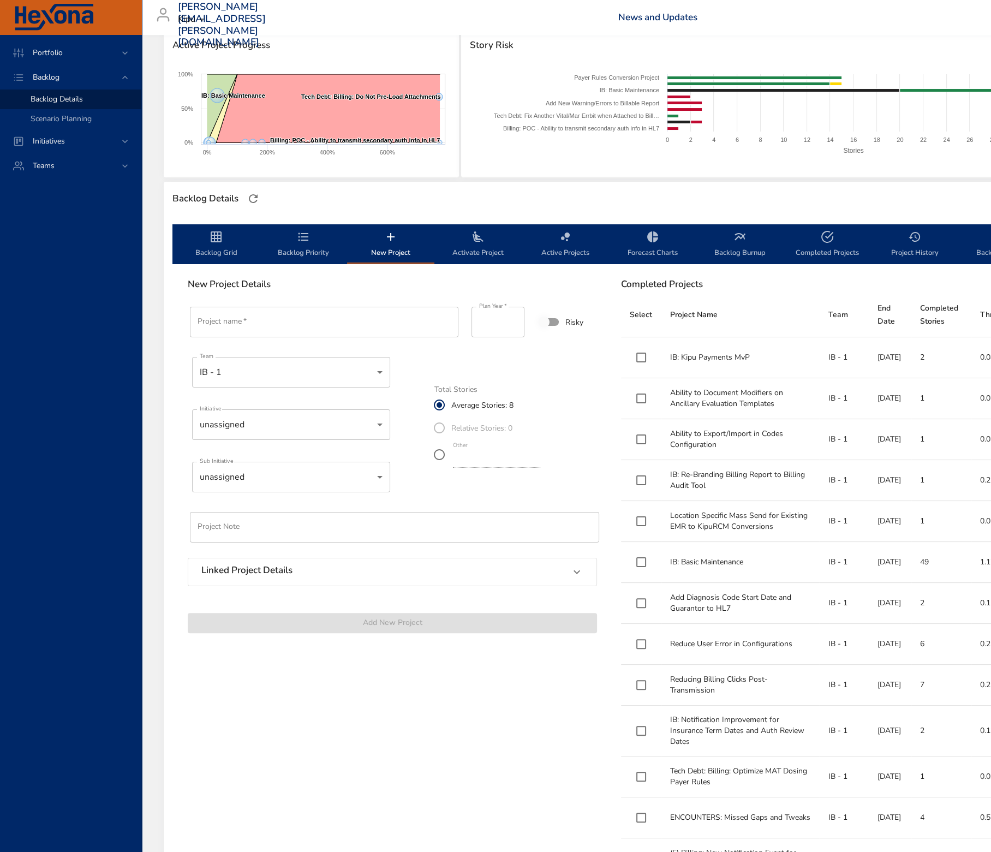
scroll to position [197, 0]
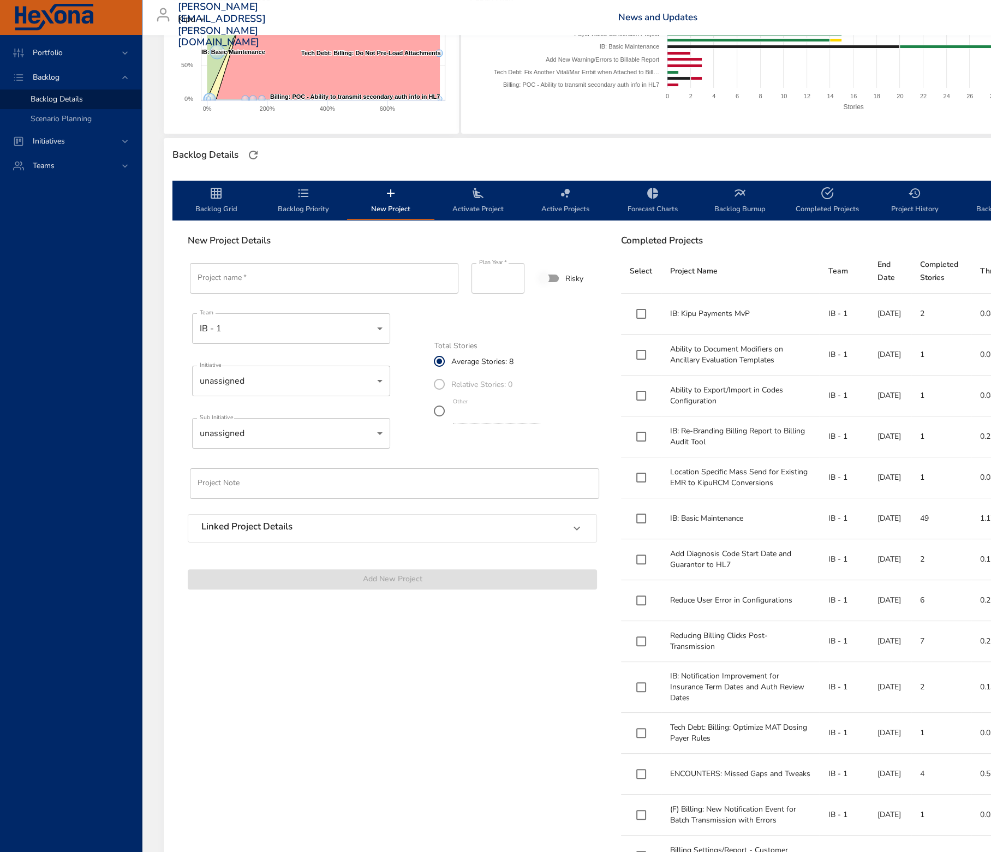
click at [320, 445] on body "Portfolio Backlog Backlog Details Scenario Planning Initiatives Teams [PERSON_N…" at bounding box center [495, 229] width 991 height 852
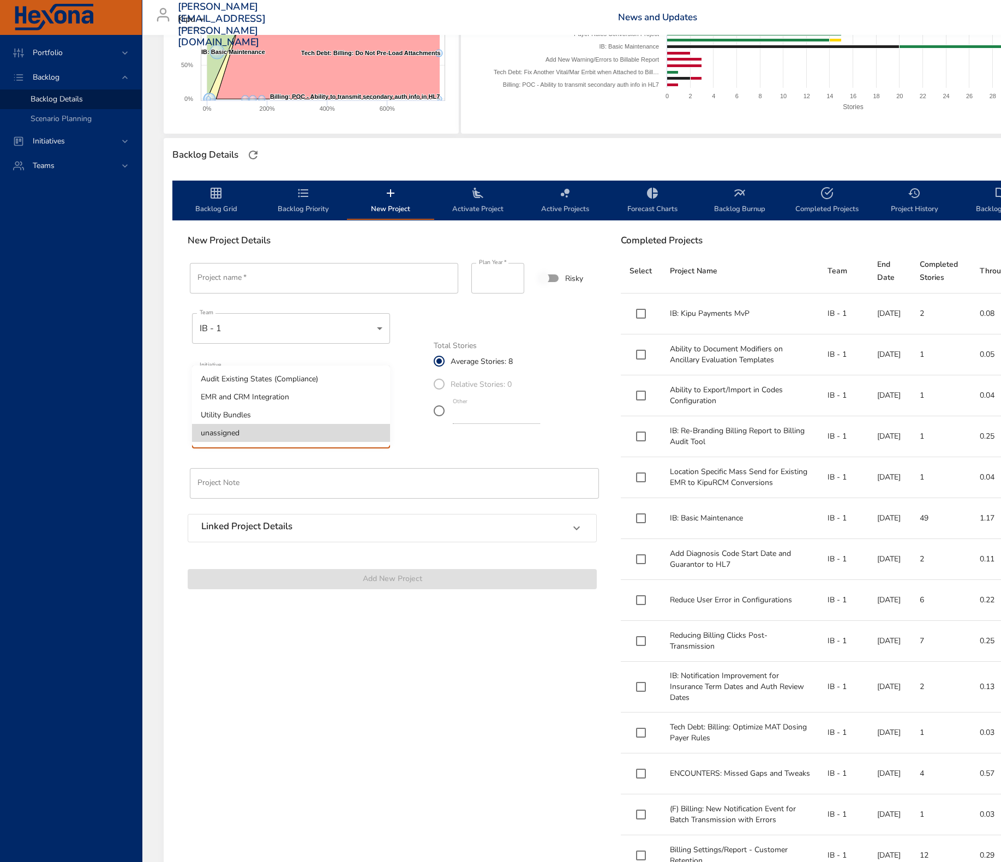
click at [318, 475] on div at bounding box center [500, 431] width 1001 height 862
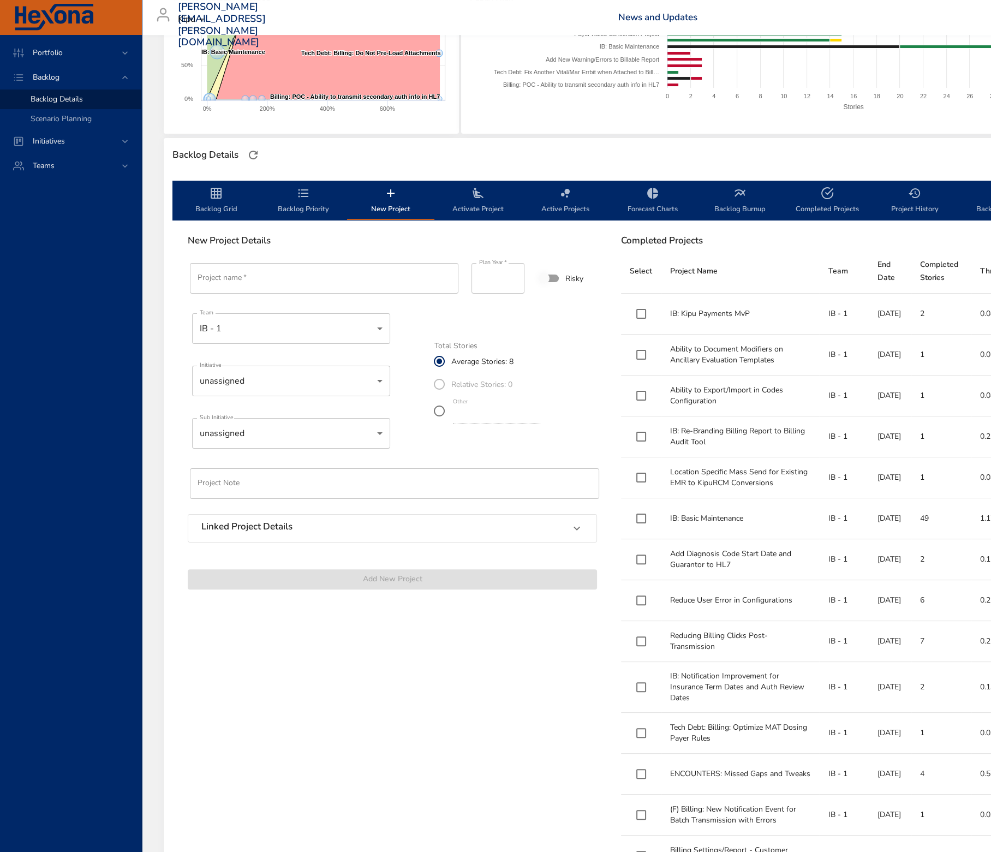
click at [319, 523] on div "Linked Project Details" at bounding box center [382, 528] width 362 height 14
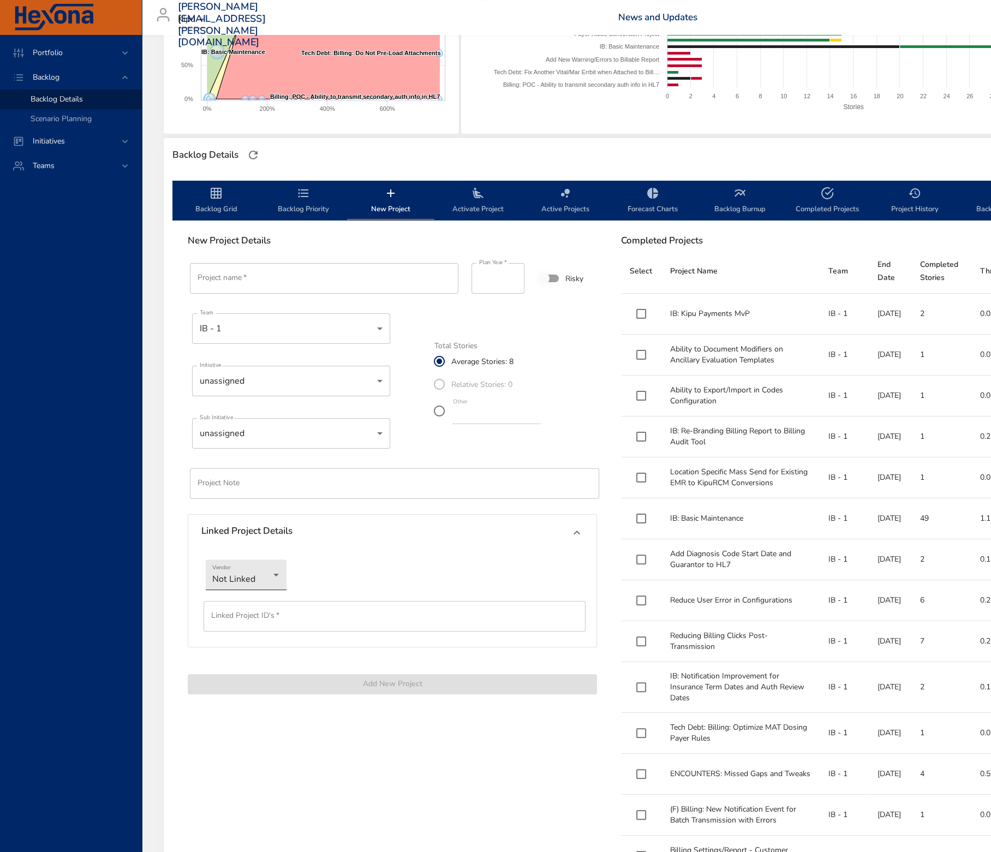
click at [236, 589] on body "Portfolio Backlog Backlog Details Scenario Planning Initiatives Teams [PERSON_N…" at bounding box center [495, 229] width 991 height 852
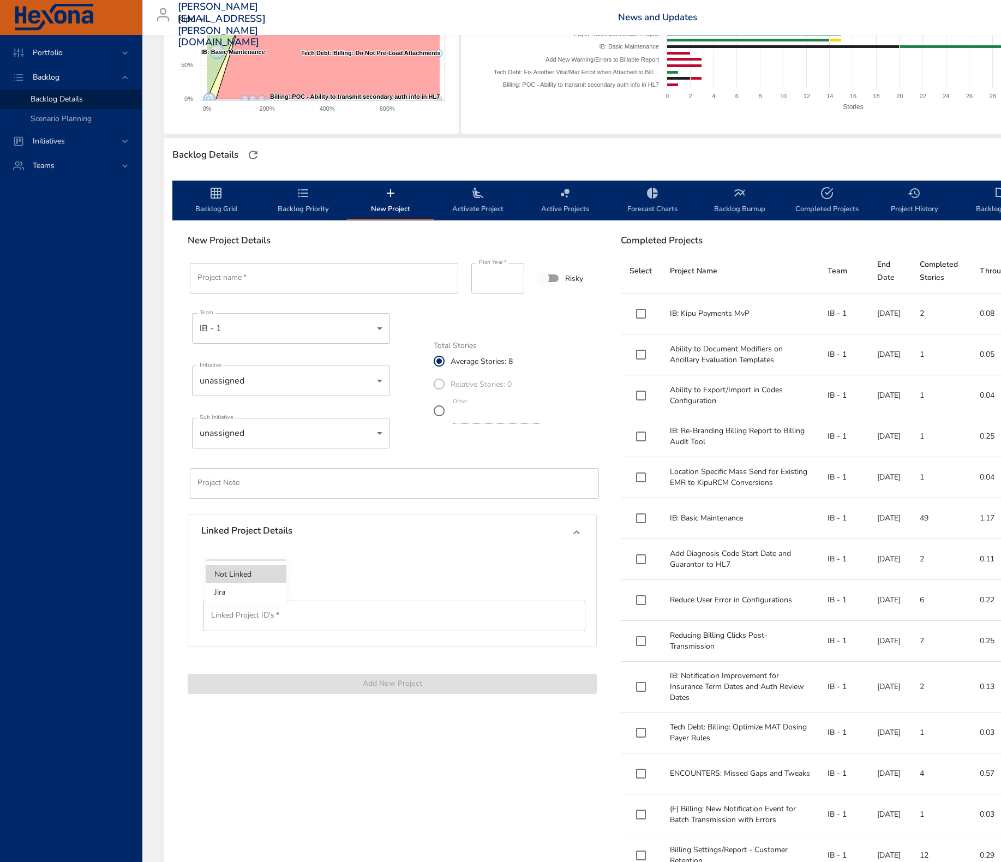
click at [389, 557] on div at bounding box center [500, 431] width 1001 height 862
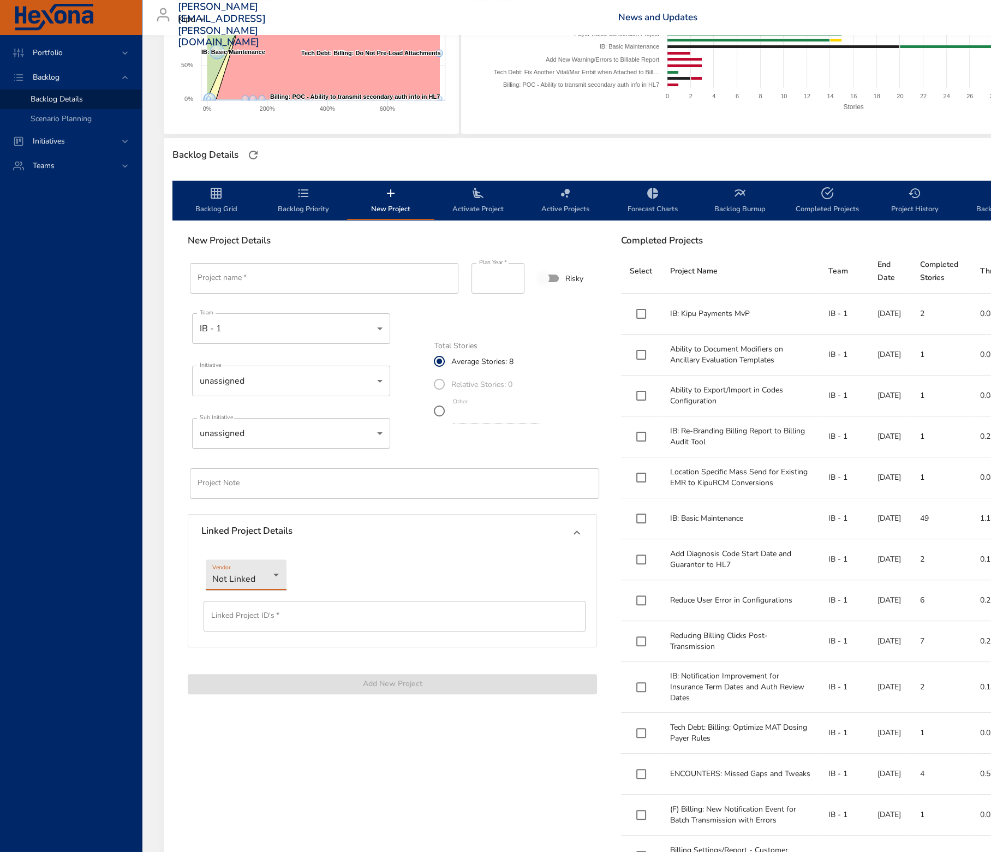
click at [267, 578] on body "Portfolio Backlog Backlog Details Scenario Planning Initiatives Teams [PERSON_N…" at bounding box center [495, 229] width 991 height 852
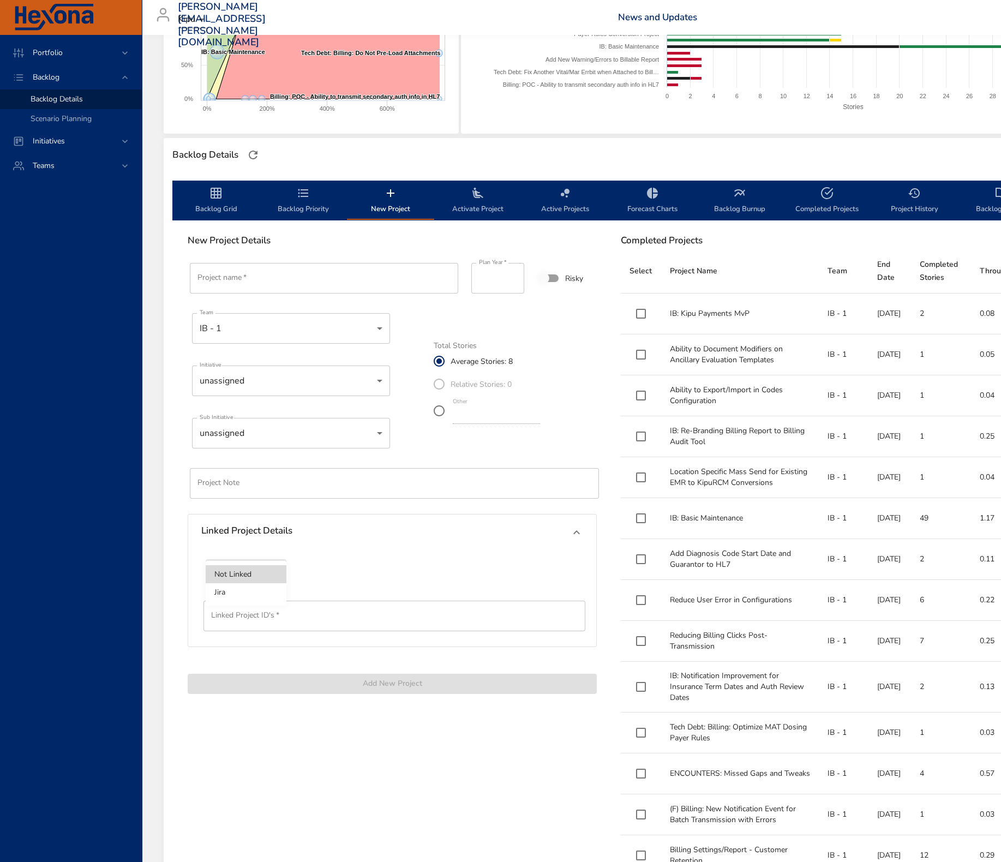
click at [264, 596] on li "Jira" at bounding box center [246, 592] width 81 height 18
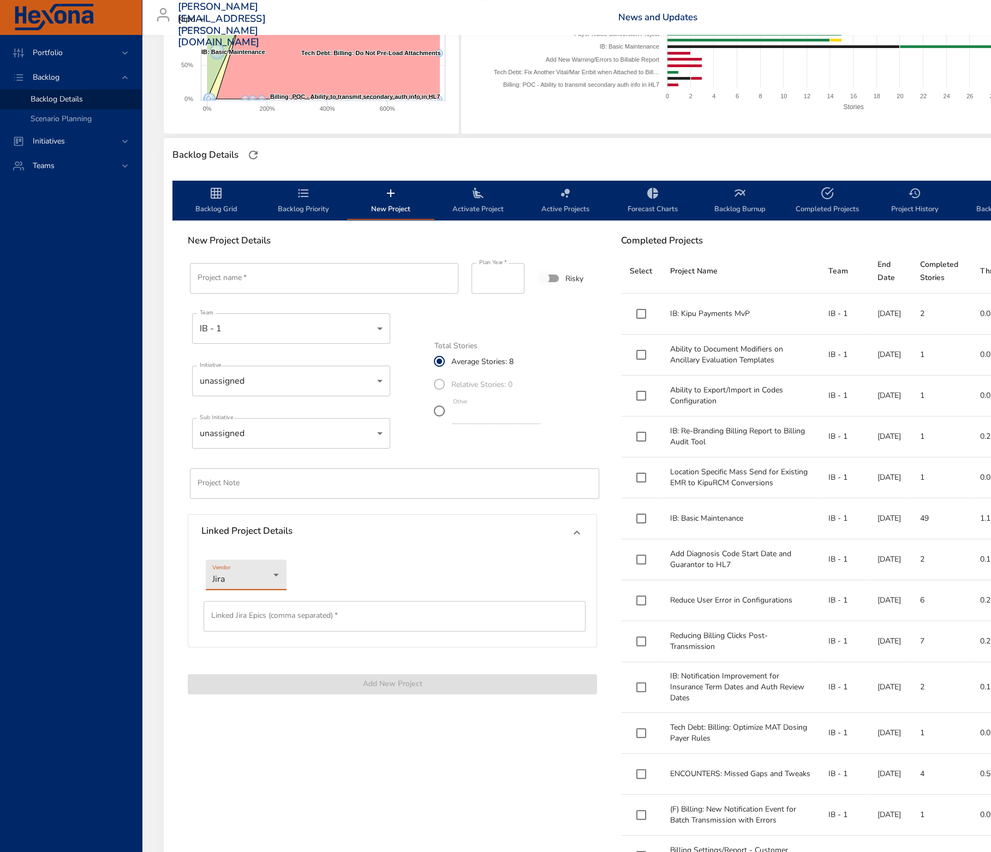
click at [330, 589] on div "Vendor Jira" at bounding box center [392, 575] width 386 height 44
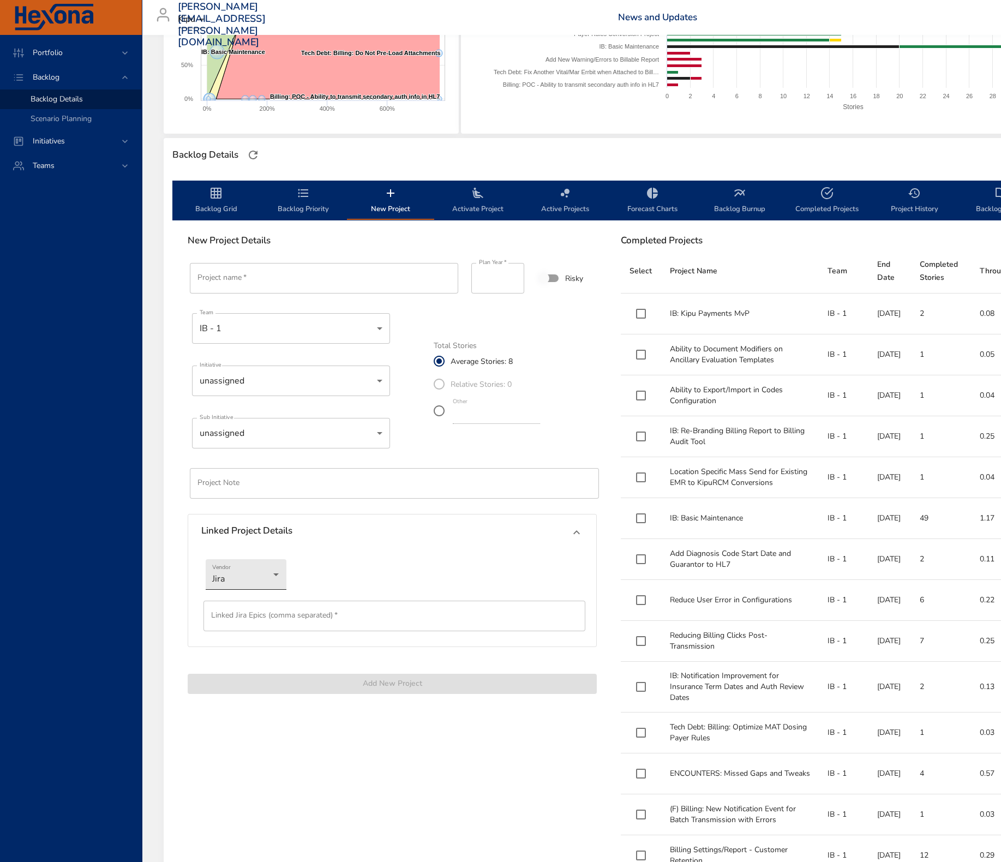
click at [262, 577] on body "Portfolio Backlog Backlog Details Scenario Planning Initiatives Teams [PERSON_N…" at bounding box center [500, 234] width 1001 height 862
click at [262, 545] on ul "Not Linked Jira" at bounding box center [246, 565] width 81 height 45
click at [258, 558] on li "Not Linked" at bounding box center [246, 556] width 81 height 18
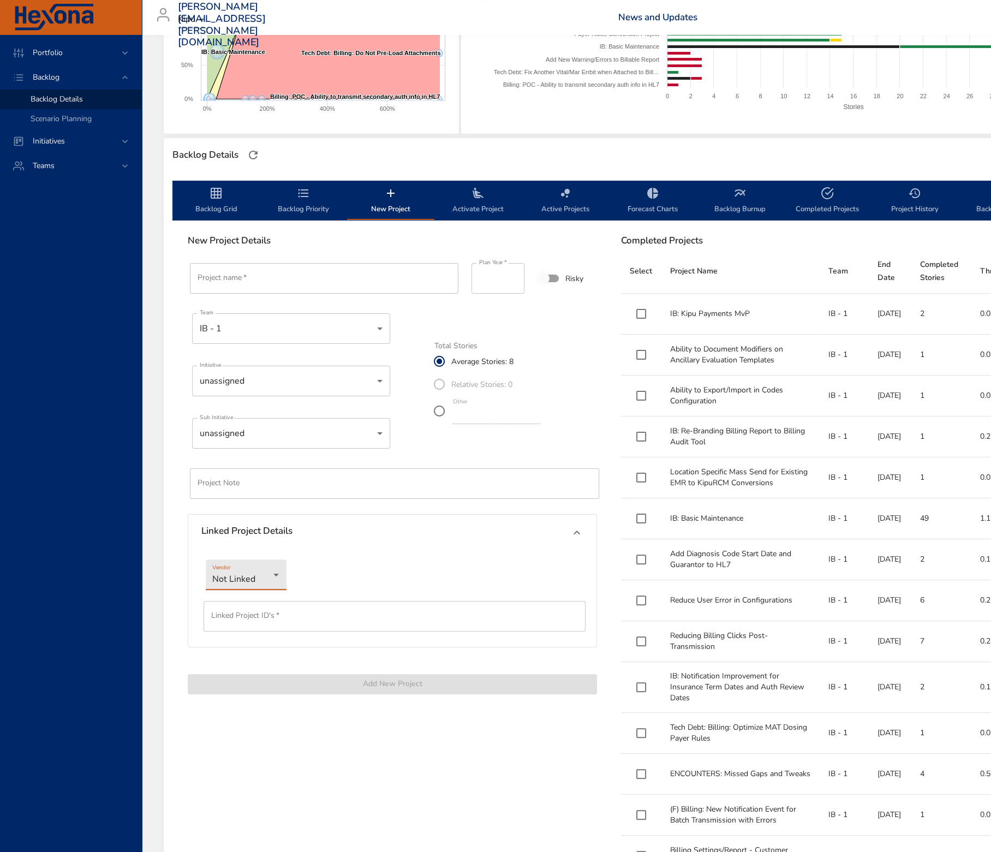
click at [381, 559] on div "Vendor Not Linked" at bounding box center [392, 575] width 386 height 44
